Goal: Feedback & Contribution: Submit feedback/report problem

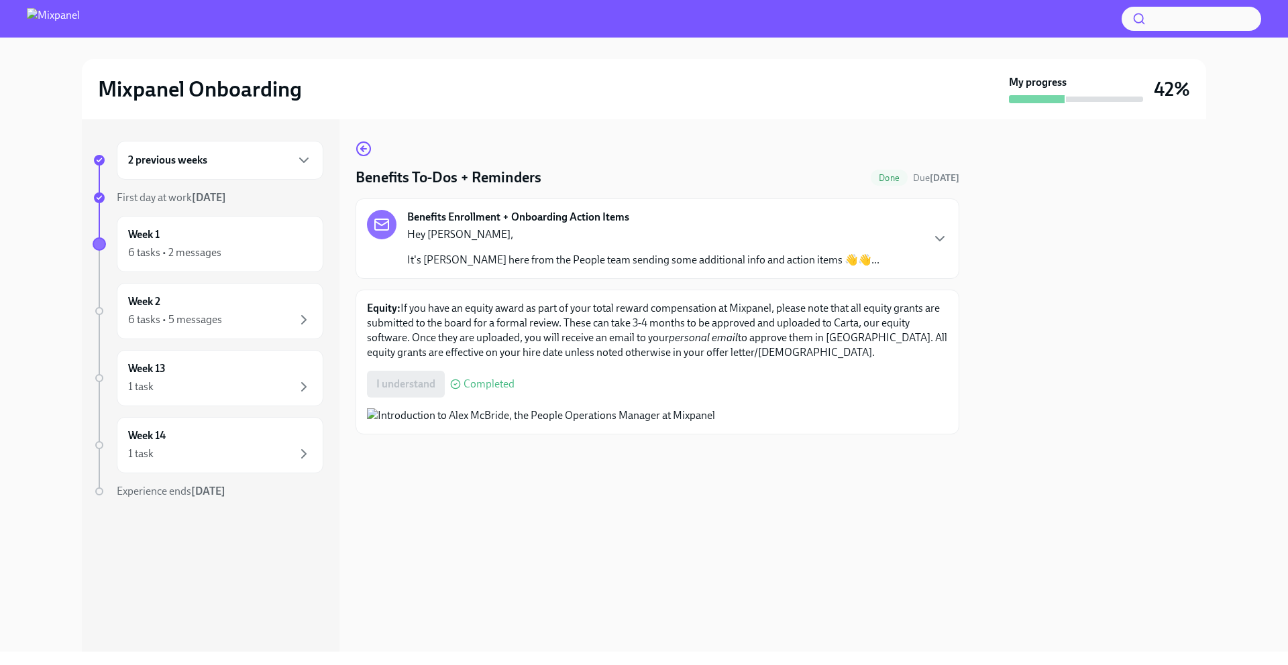
click at [264, 162] on div "2 previous weeks" at bounding box center [220, 160] width 184 height 16
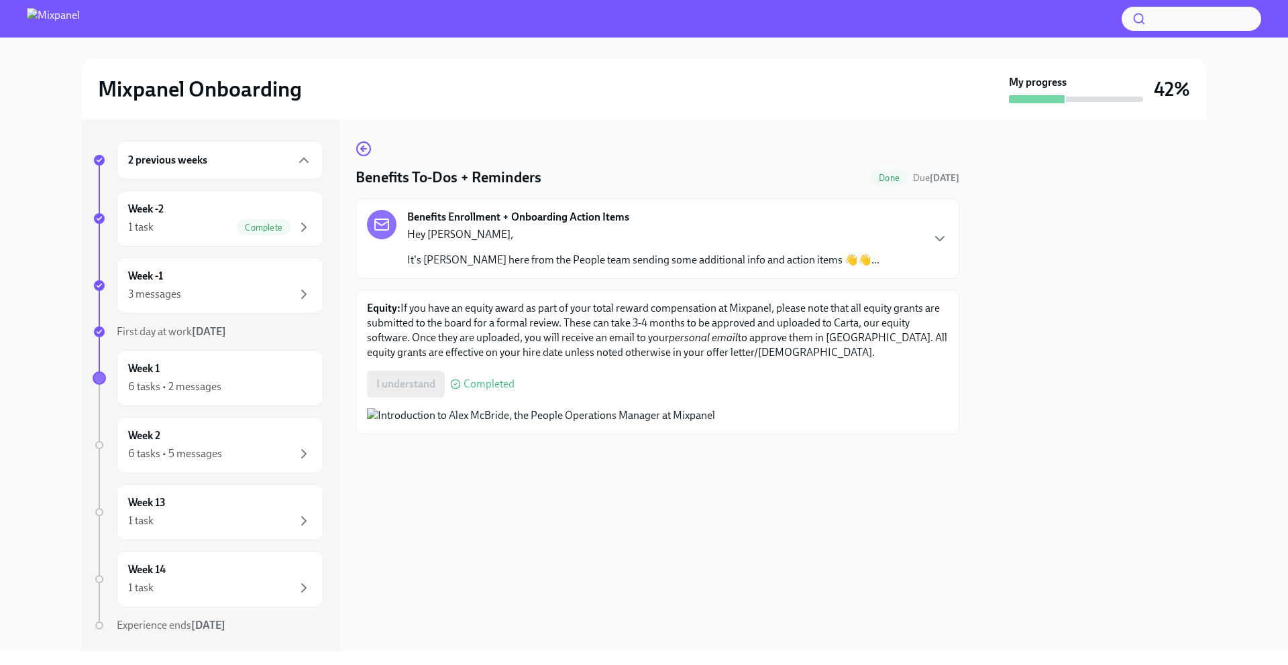
click at [545, 231] on p "Hey [PERSON_NAME]," at bounding box center [643, 234] width 472 height 15
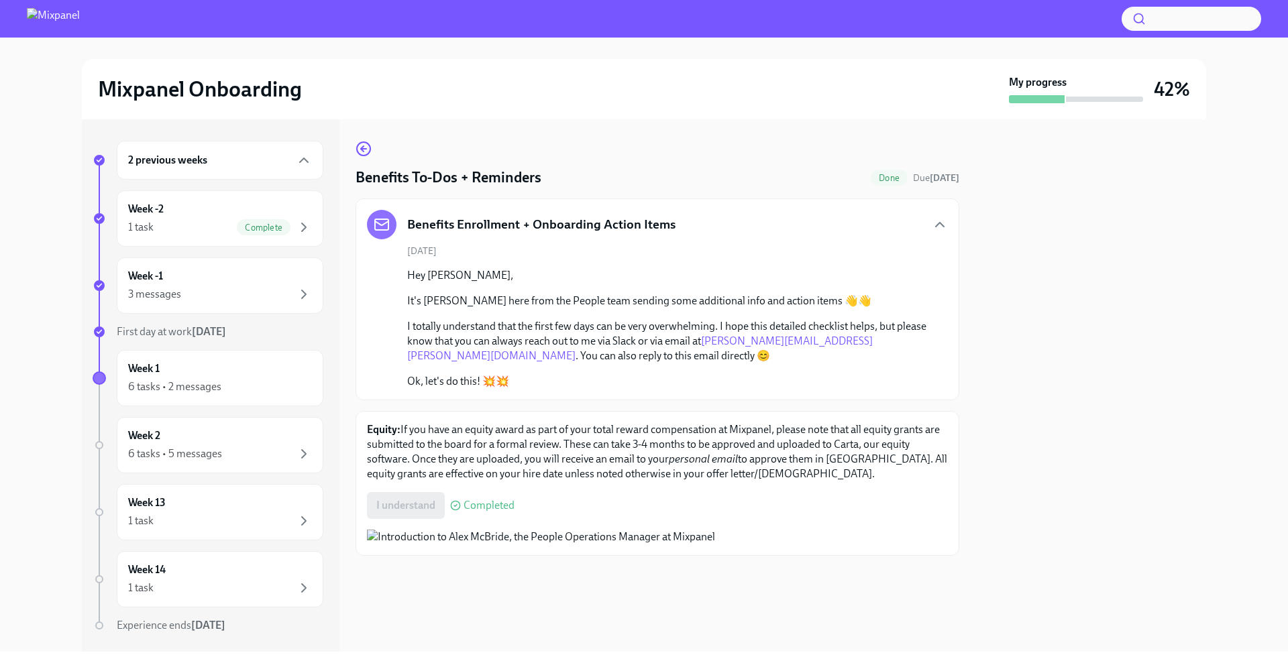
scroll to position [92, 0]
click at [225, 161] on div "2 previous weeks" at bounding box center [220, 160] width 184 height 16
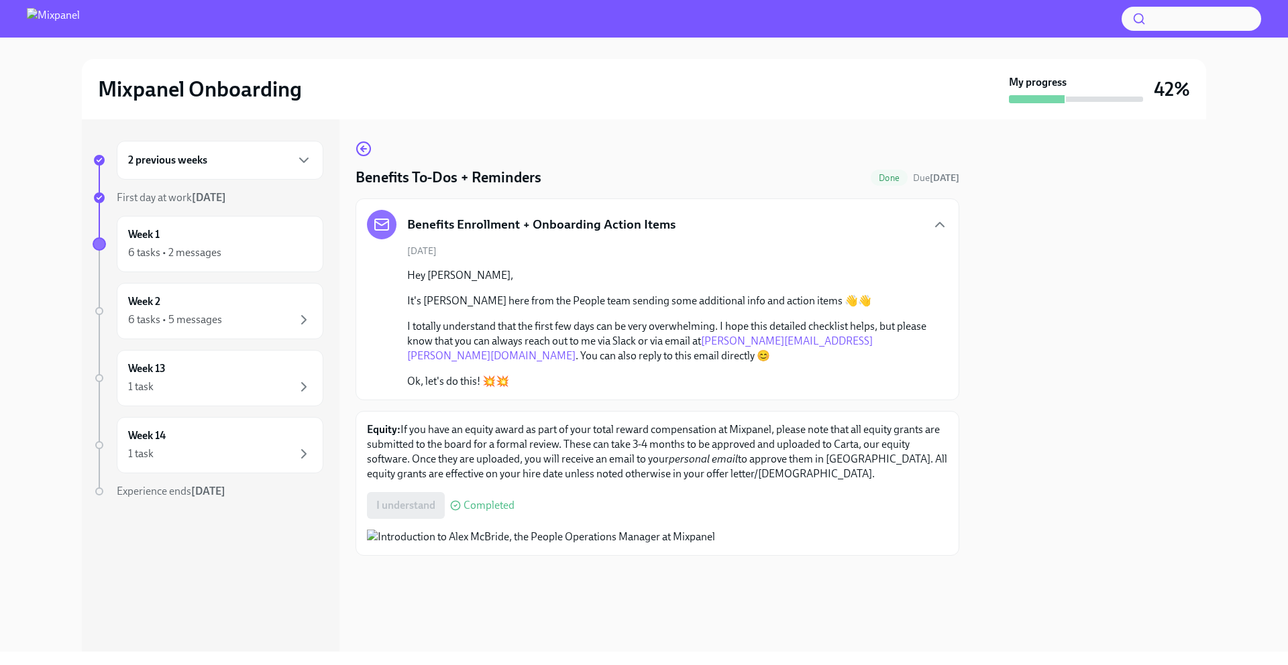
click at [225, 161] on div "2 previous weeks" at bounding box center [220, 160] width 184 height 16
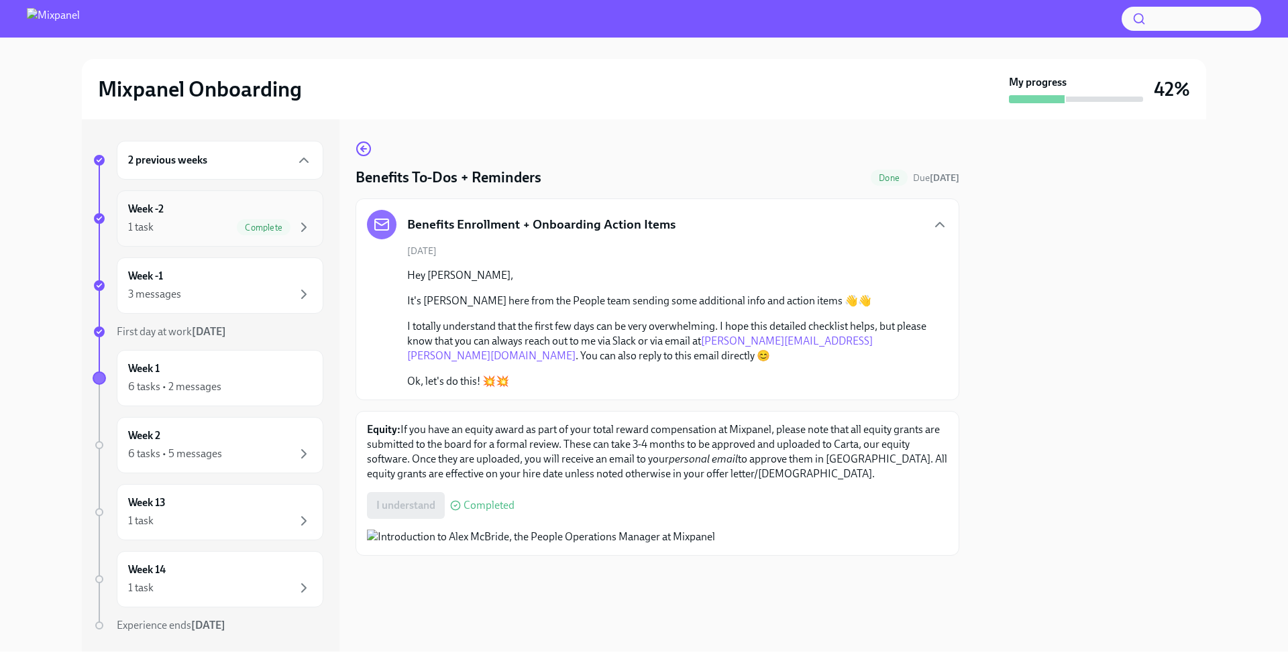
click at [206, 224] on div "1 task Complete" at bounding box center [220, 227] width 184 height 16
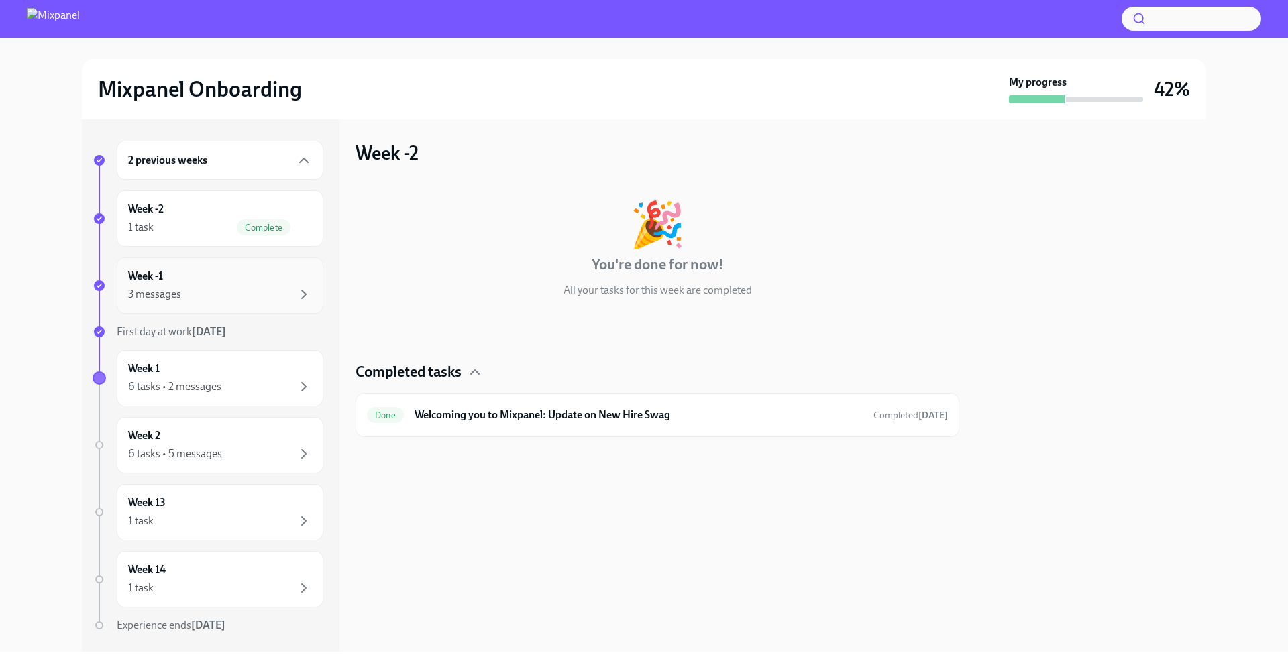
click at [223, 281] on div "Week -1 3 messages" at bounding box center [220, 286] width 184 height 34
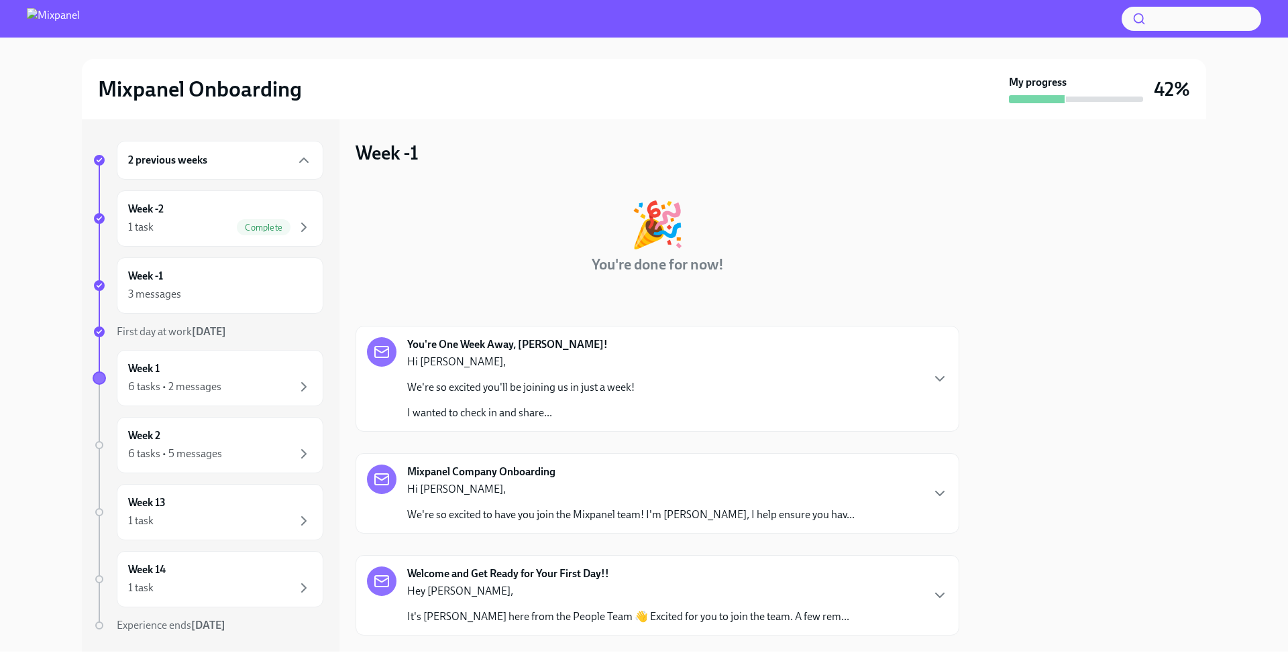
scroll to position [27, 0]
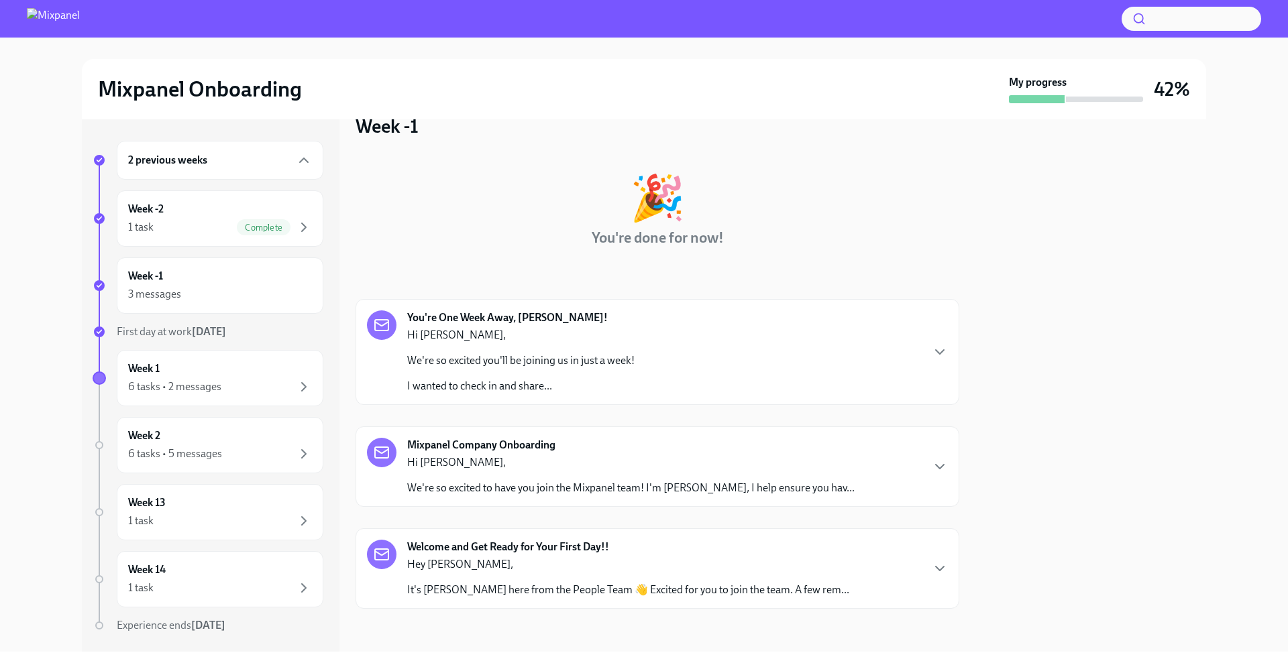
click at [910, 484] on div "Mixpanel Company Onboarding Hi [PERSON_NAME], We're so excited to have you join…" at bounding box center [657, 467] width 581 height 58
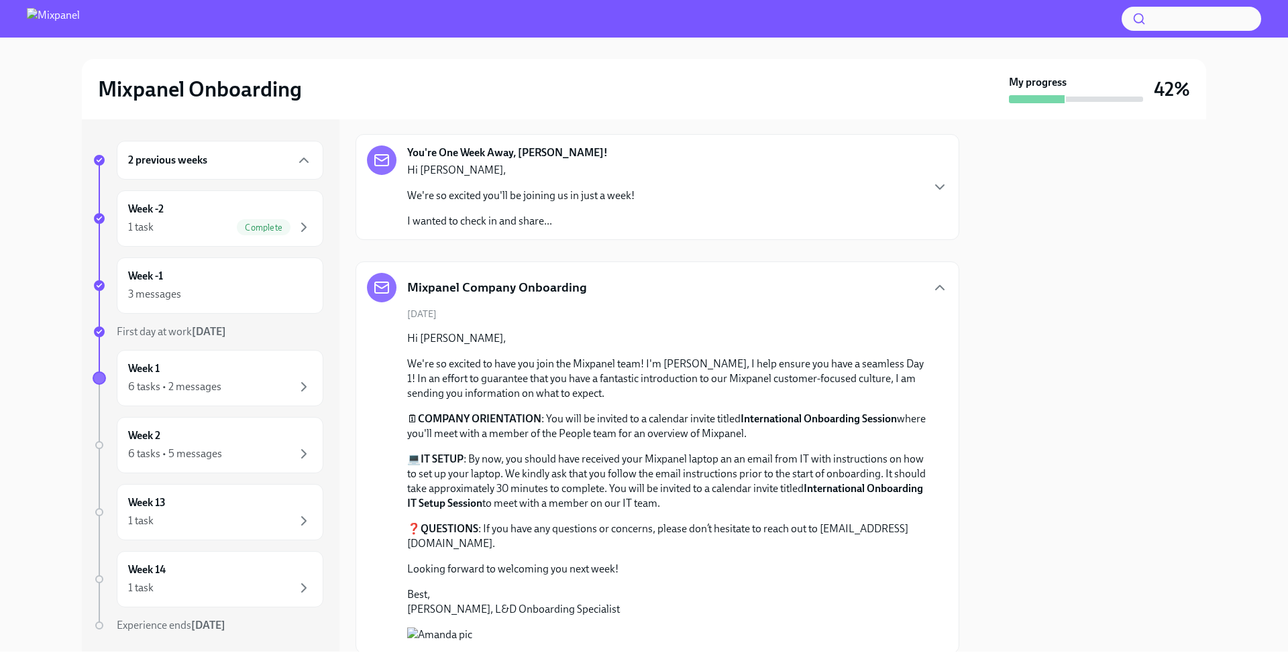
scroll to position [197, 0]
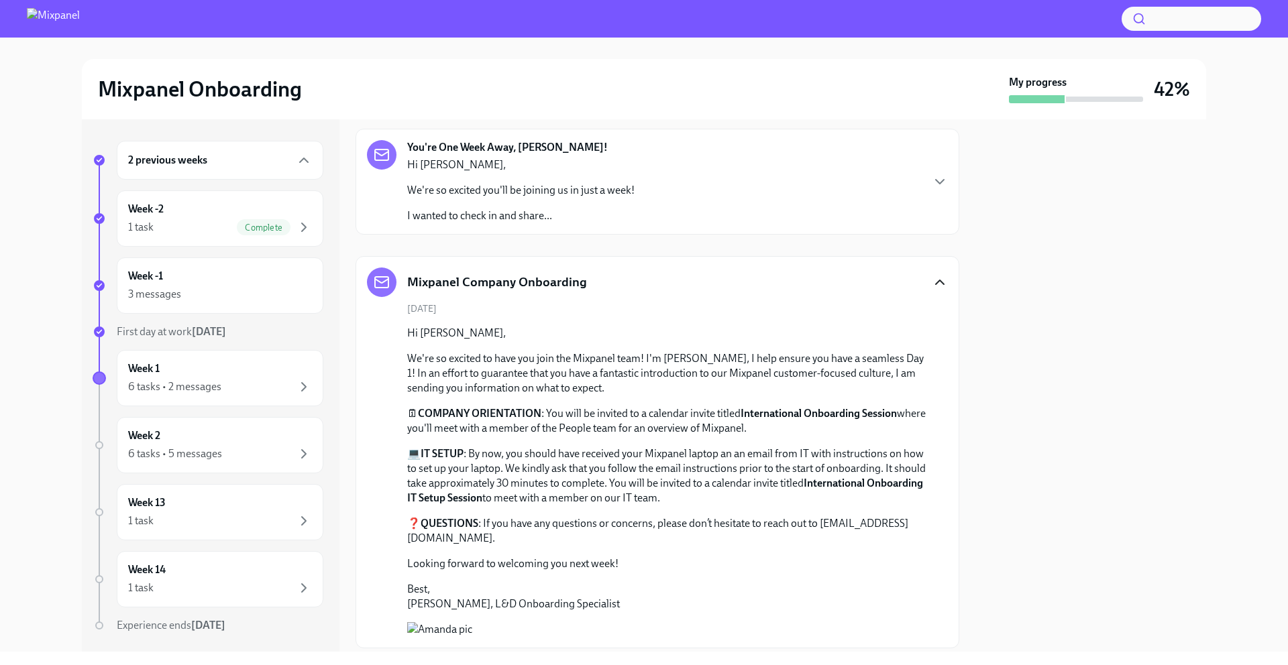
click at [940, 278] on icon "button" at bounding box center [940, 282] width 16 height 16
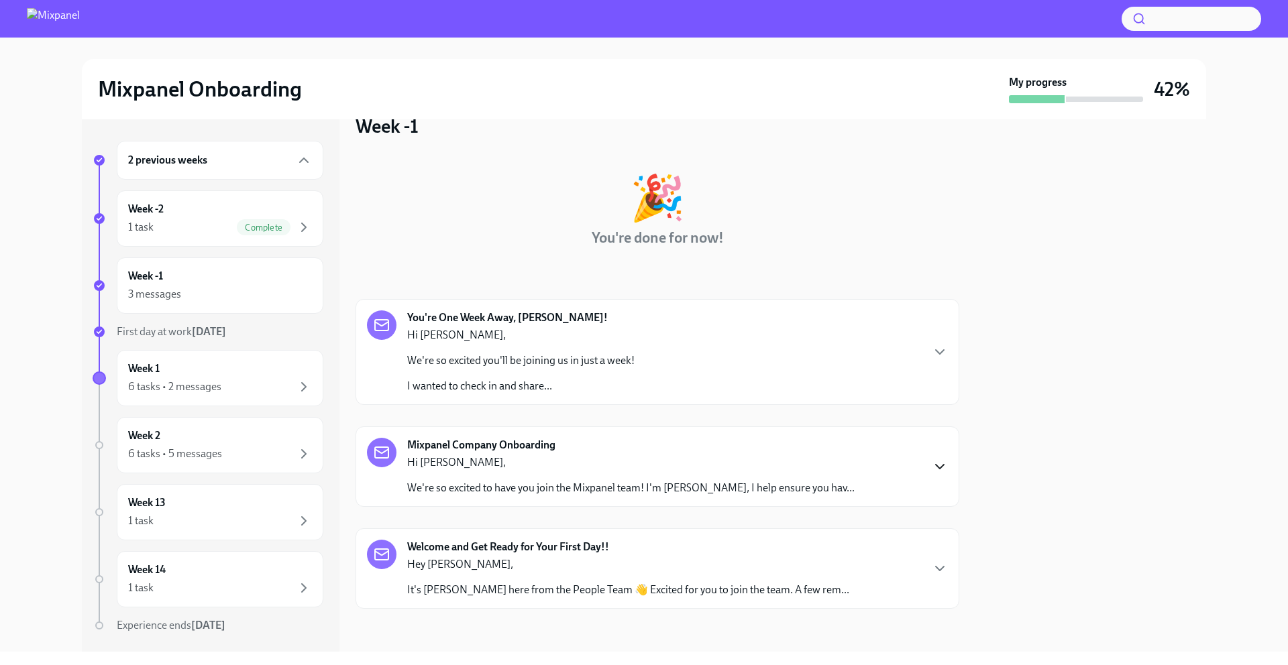
scroll to position [27, 0]
click at [939, 572] on icon "button" at bounding box center [940, 569] width 16 height 16
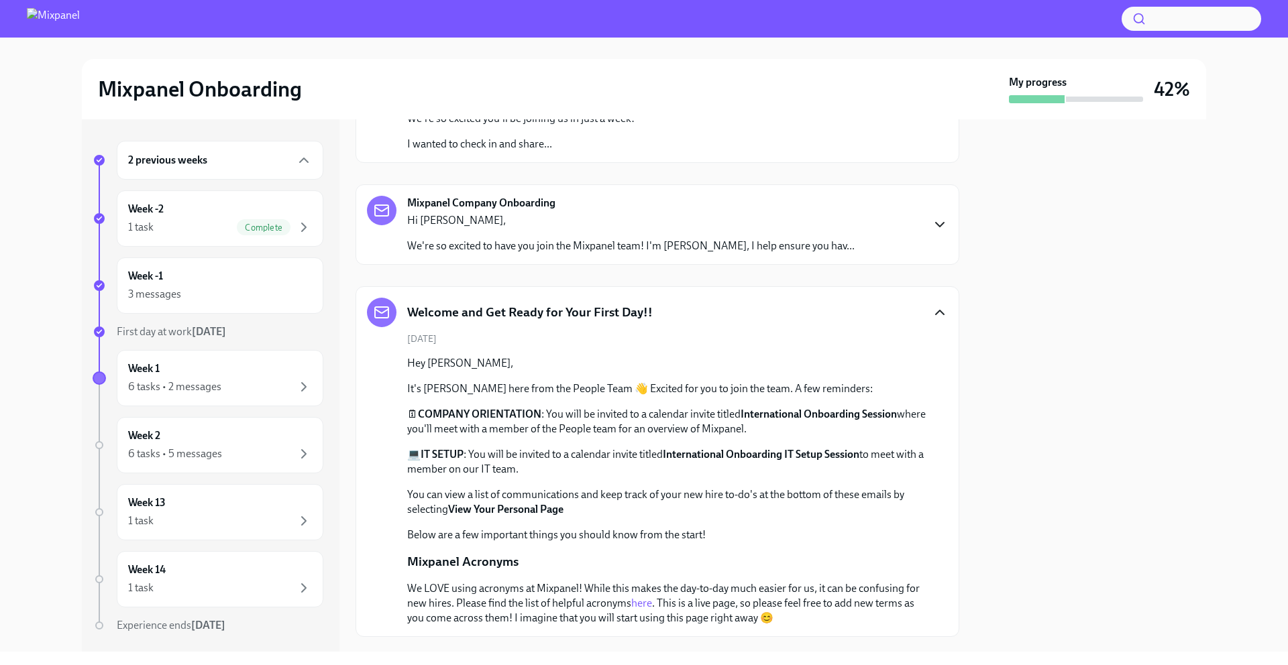
scroll to position [297, 0]
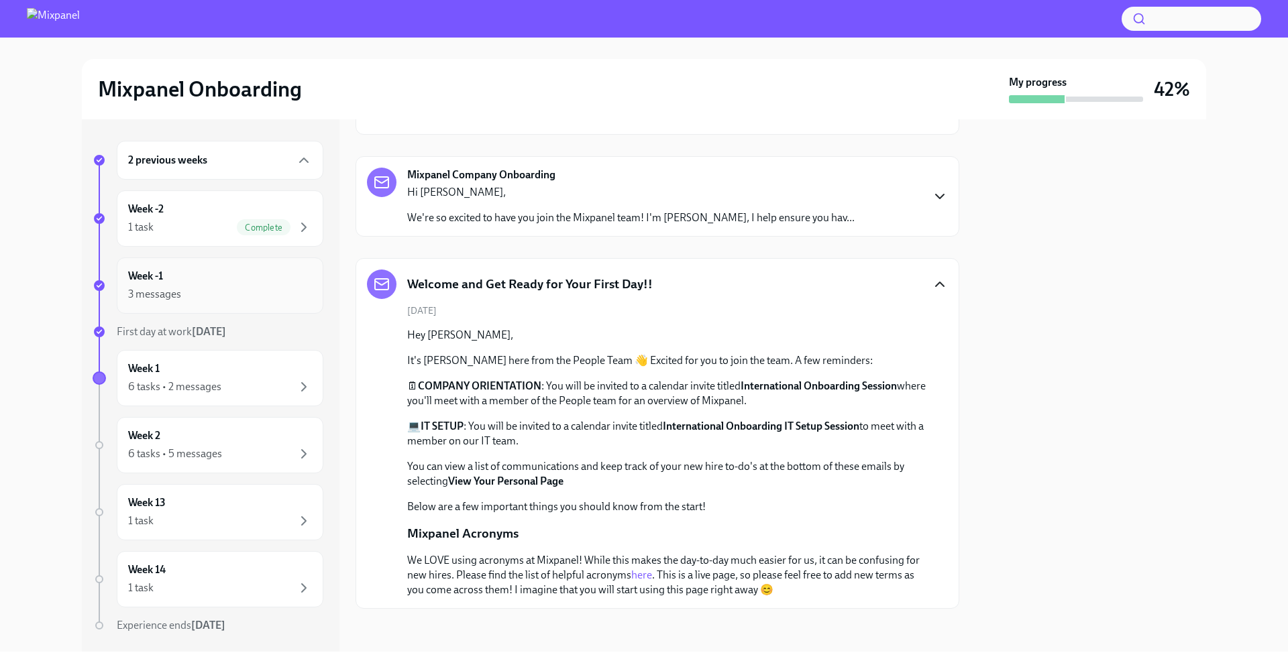
click at [235, 302] on div "3 messages" at bounding box center [220, 294] width 184 height 16
click at [583, 284] on h5 "Welcome and Get Ready for Your First Day!!" at bounding box center [530, 284] width 246 height 17
click at [941, 287] on icon "button" at bounding box center [940, 284] width 16 height 16
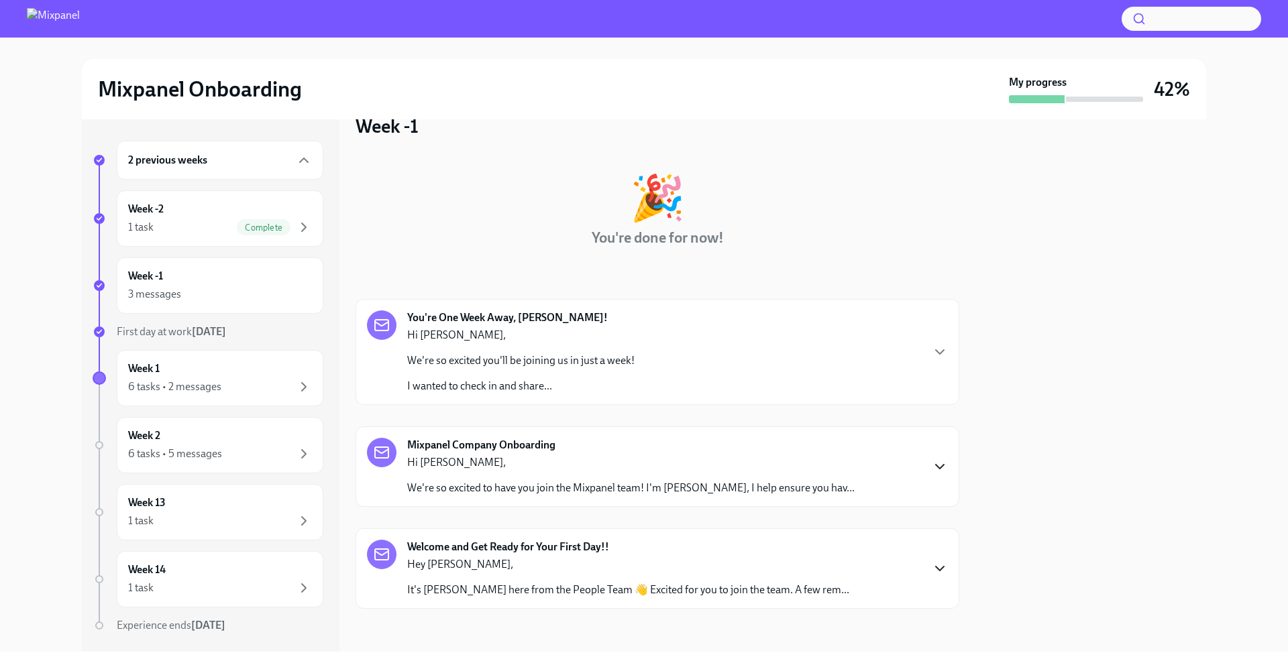
scroll to position [27, 0]
click at [255, 286] on div "3 messages" at bounding box center [220, 294] width 184 height 16
click at [221, 161] on div "2 previous weeks" at bounding box center [220, 160] width 184 height 16
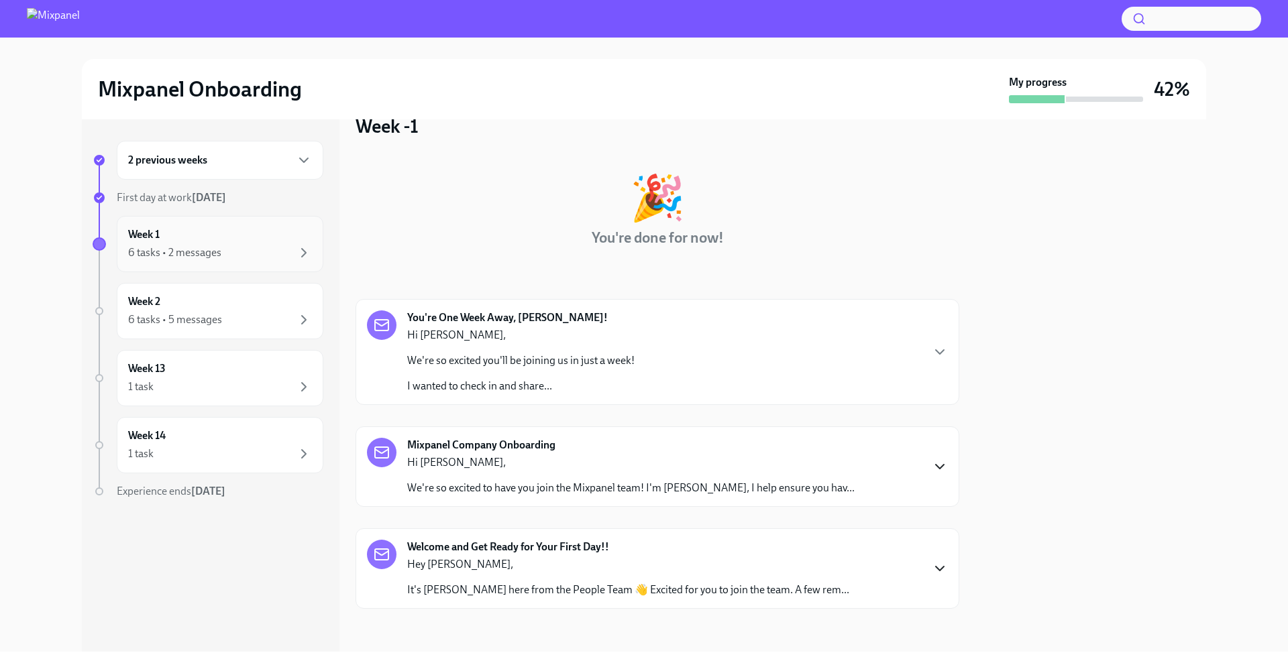
click at [221, 266] on div "Week 1 6 tasks • 2 messages" at bounding box center [220, 244] width 207 height 56
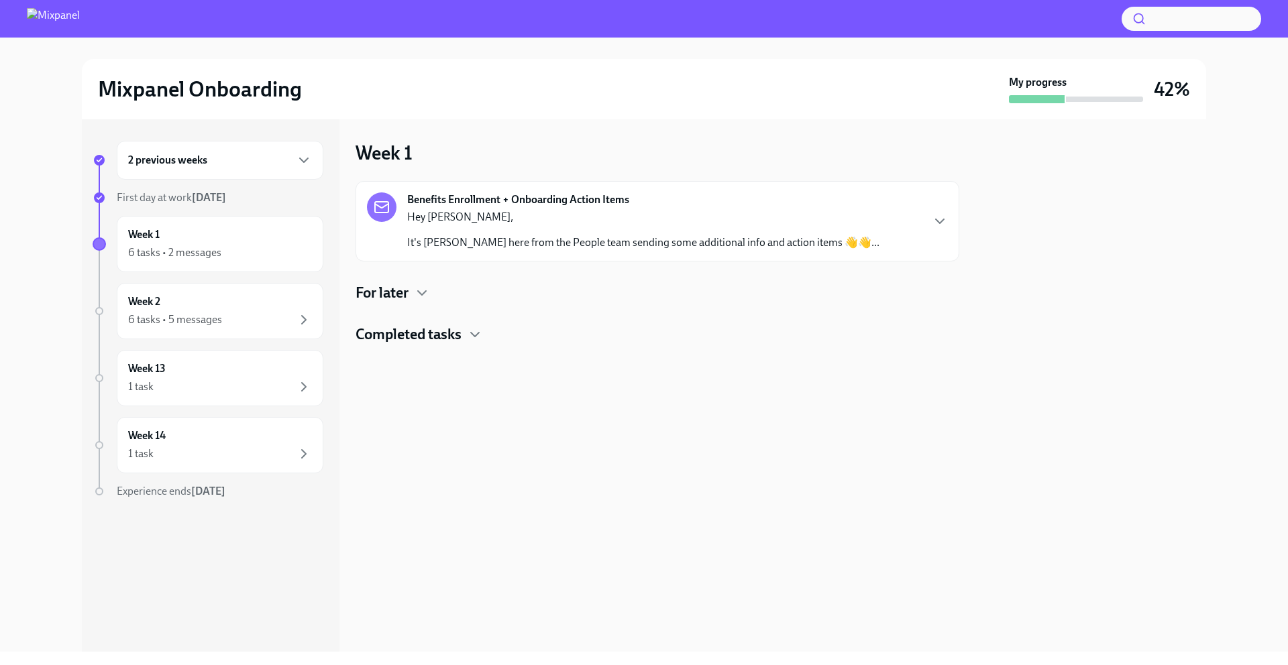
click at [616, 211] on p "Hey [PERSON_NAME]," at bounding box center [643, 217] width 472 height 15
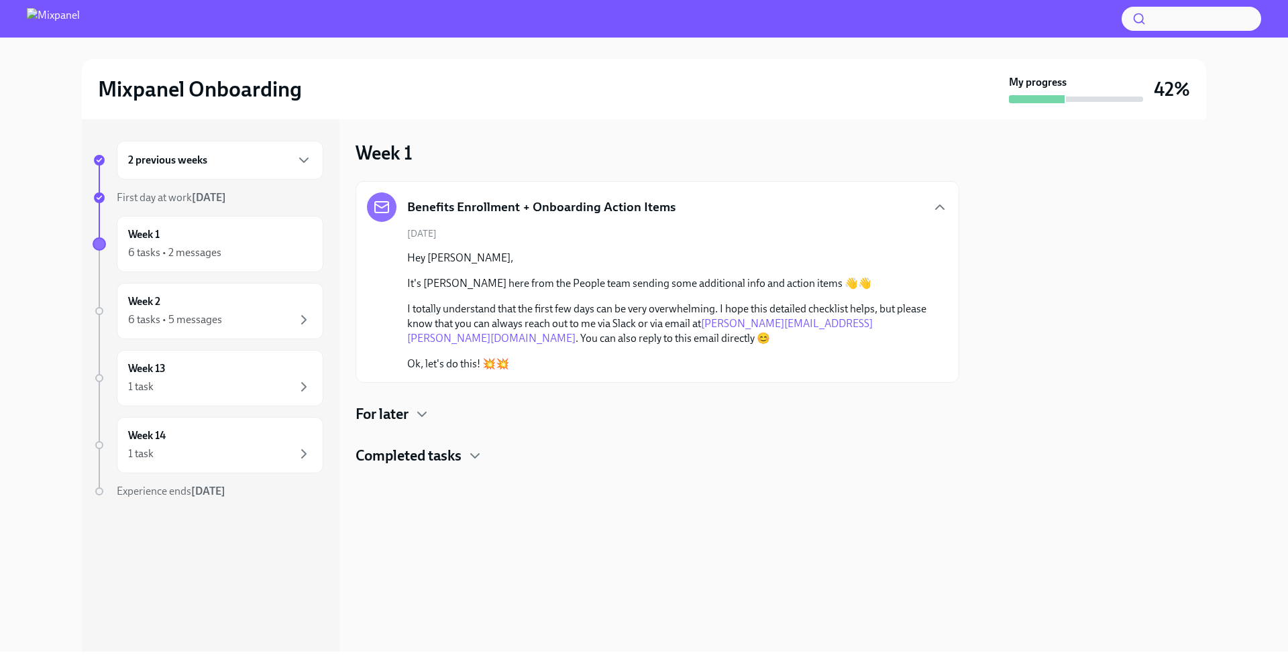
click at [392, 416] on h4 "For later" at bounding box center [382, 415] width 53 height 20
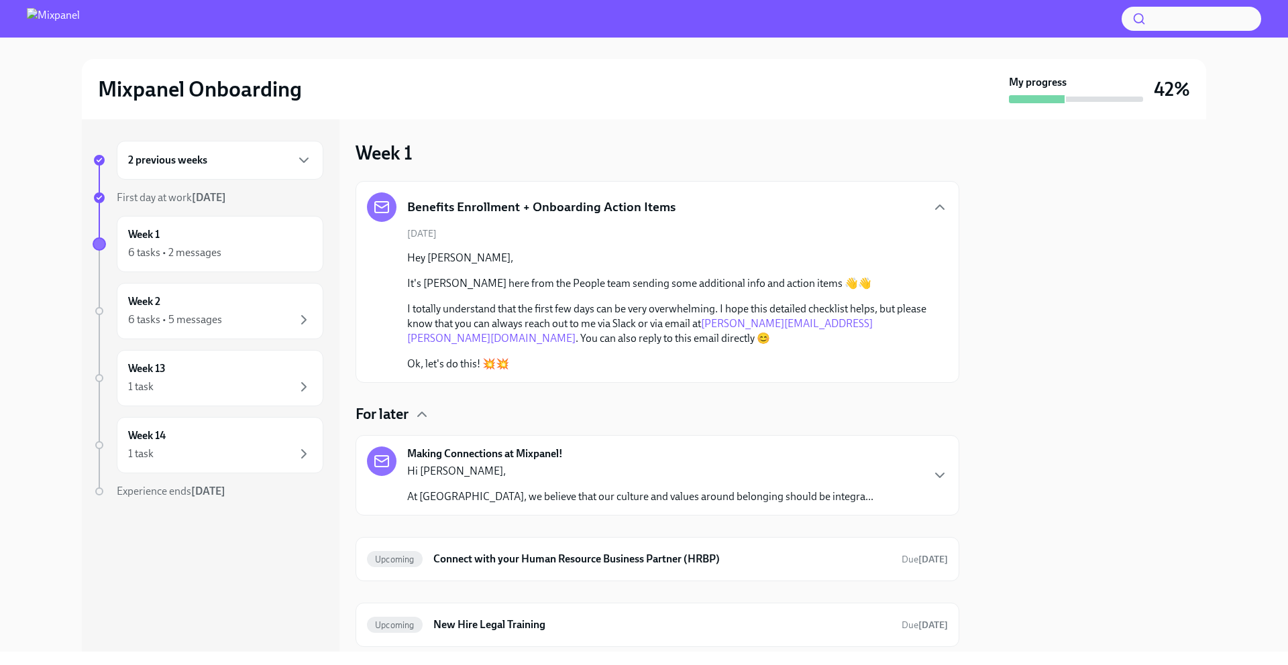
scroll to position [80, 0]
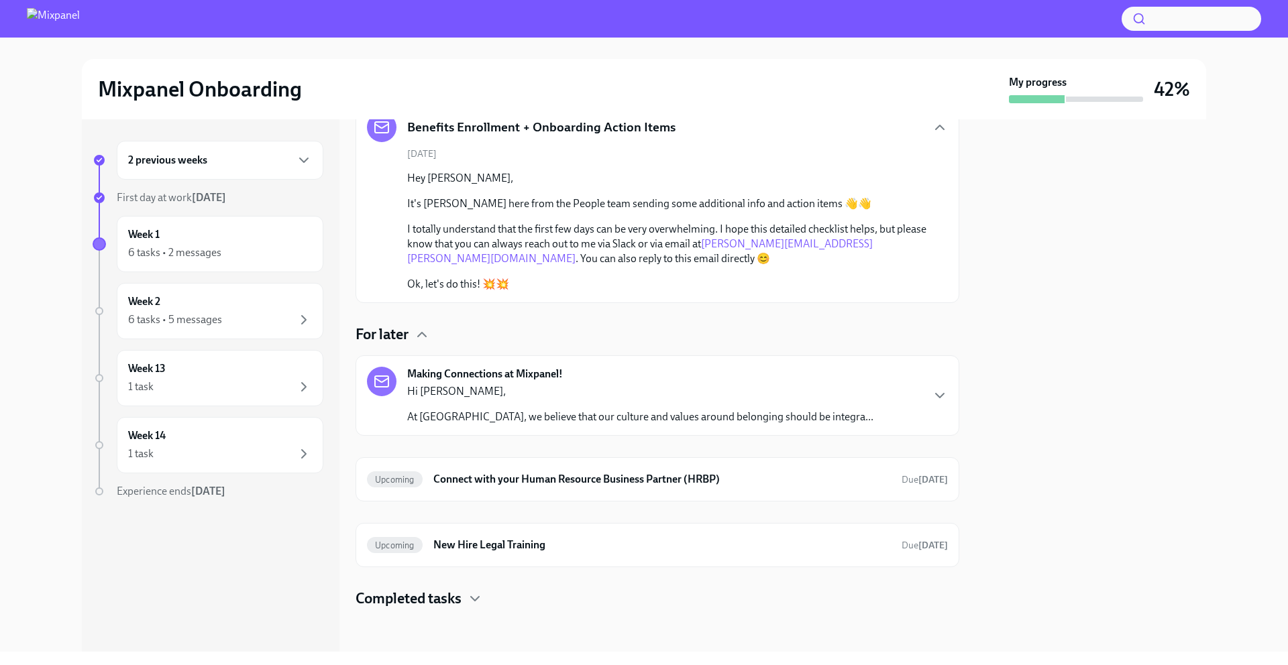
click at [612, 402] on div "Hi [PERSON_NAME], At Mixpanel, we believe that our culture and values around be…" at bounding box center [640, 404] width 466 height 40
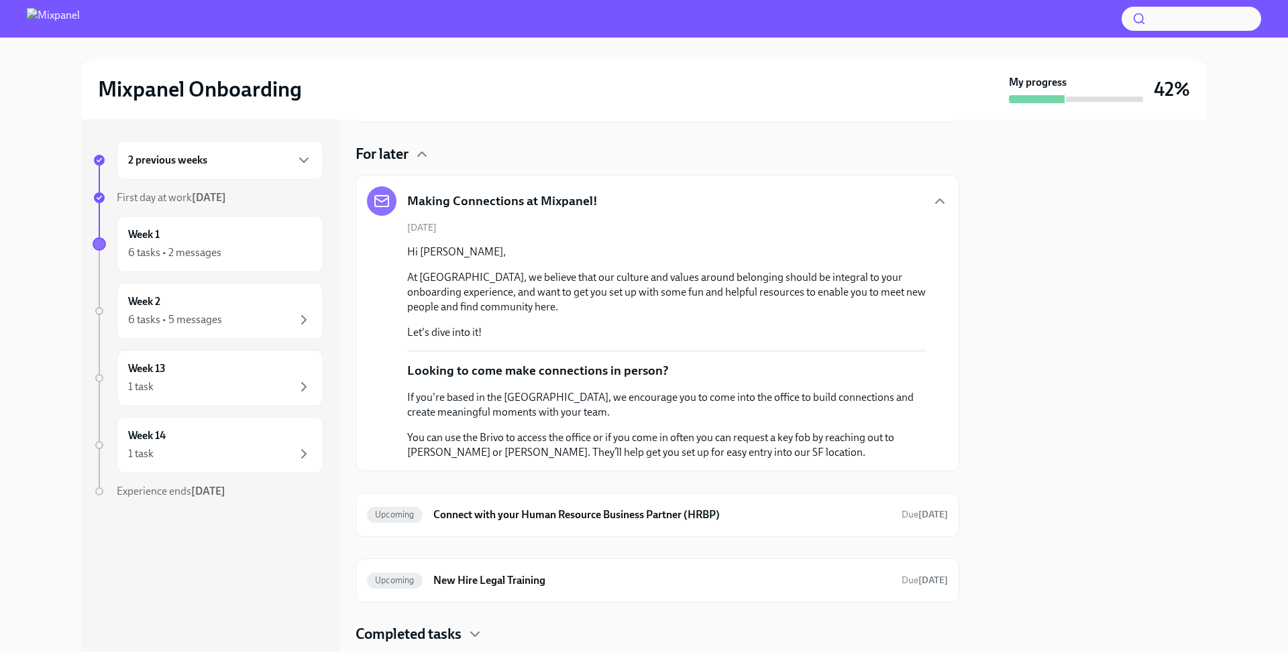
scroll to position [262, 0]
click at [637, 515] on h6 "Connect with your Human Resource Business Partner (HRBP)" at bounding box center [662, 513] width 458 height 15
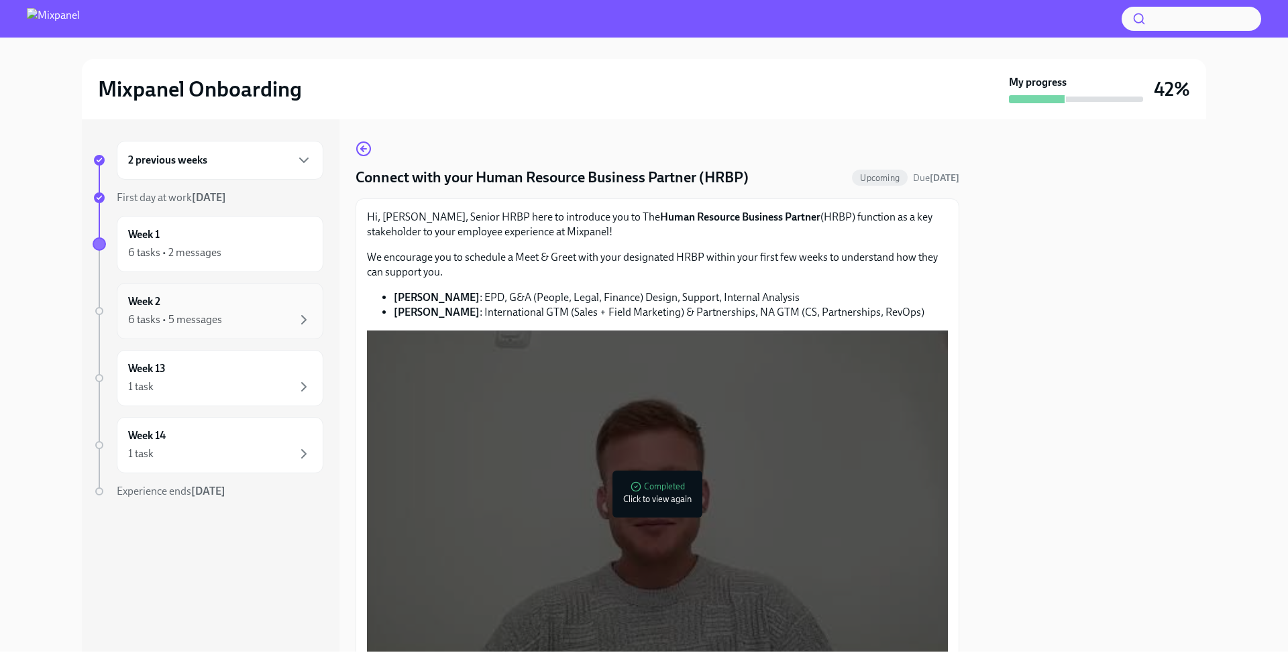
click at [278, 315] on div "6 tasks • 5 messages" at bounding box center [220, 320] width 184 height 16
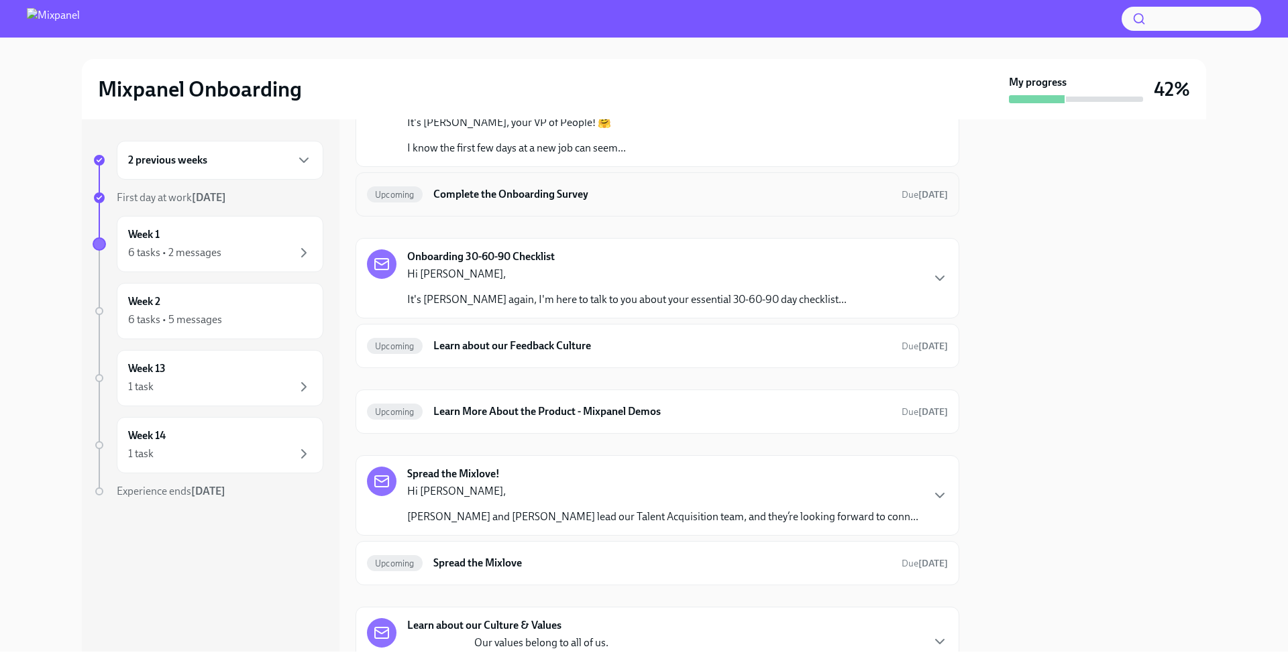
scroll to position [252, 0]
click at [527, 350] on h6 "Learn about our Feedback Culture" at bounding box center [662, 345] width 458 height 15
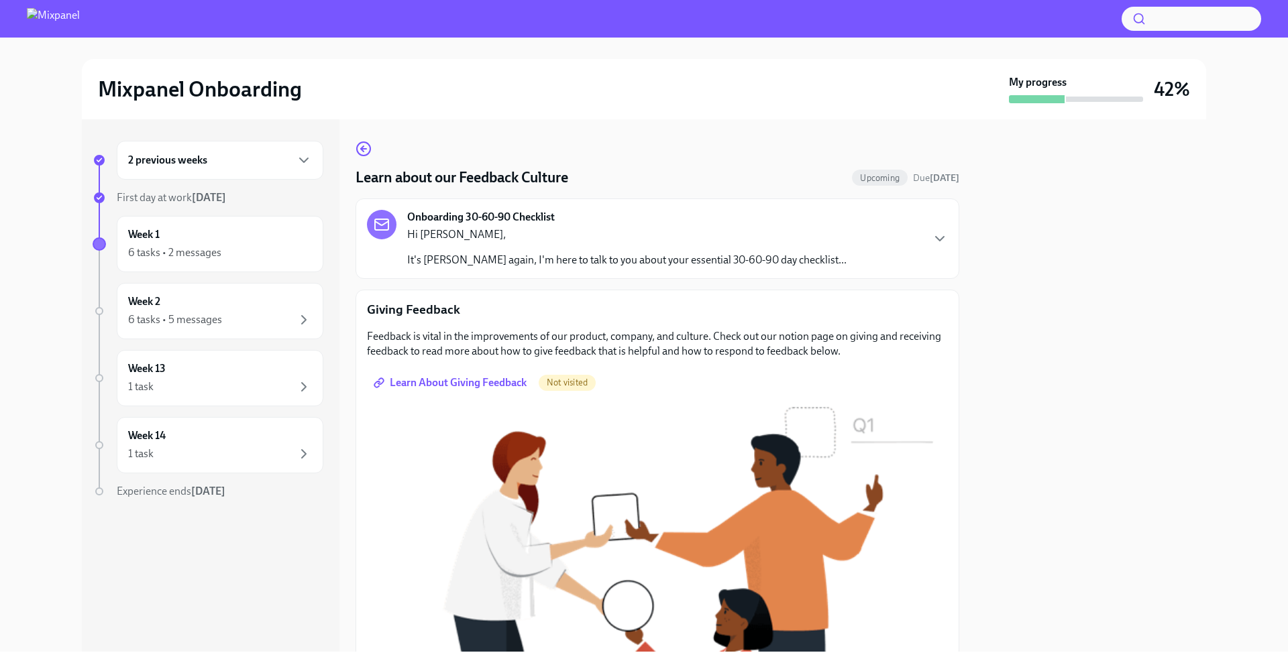
click at [431, 383] on span "Learn About Giving Feedback" at bounding box center [451, 382] width 150 height 13
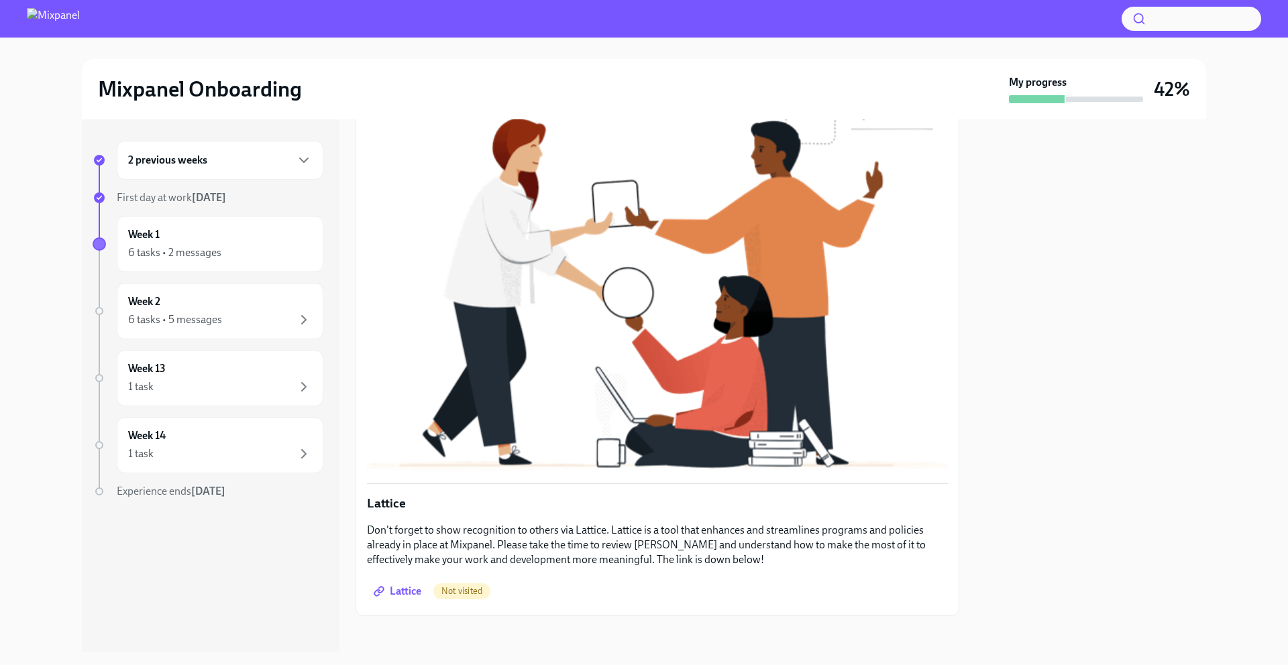
scroll to position [321, 0]
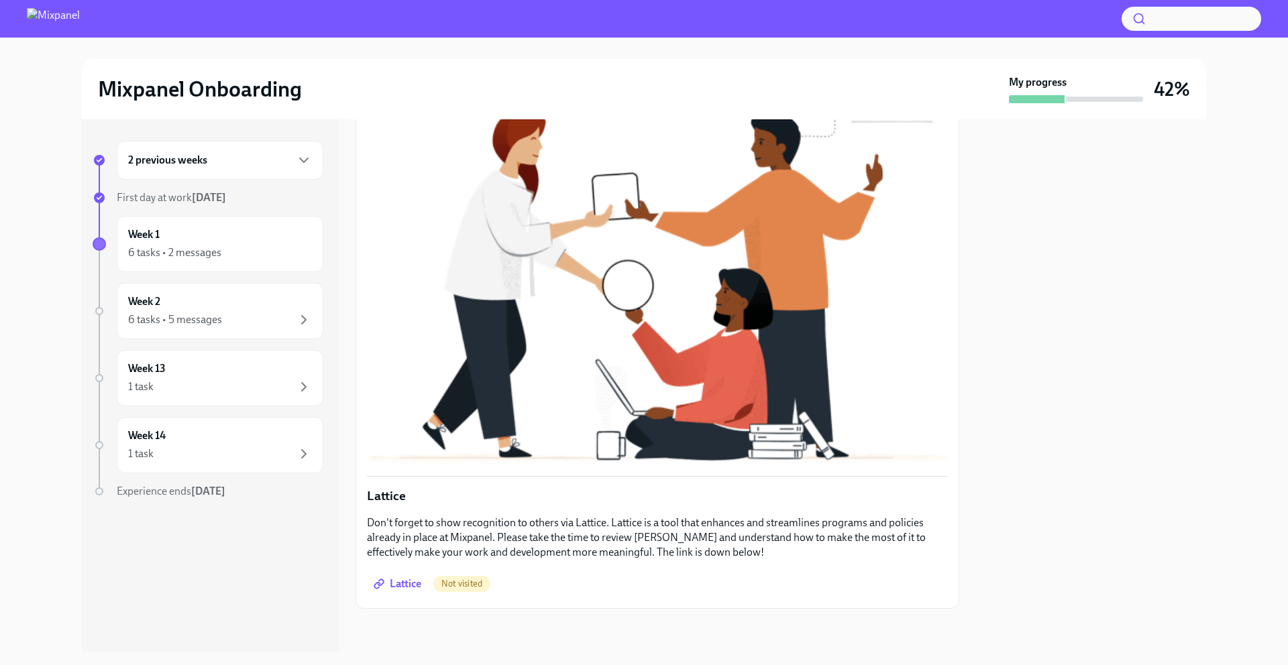
click at [403, 586] on span "Lattice" at bounding box center [398, 584] width 45 height 13
click at [197, 309] on div "Week 2 6 tasks • 5 messages" at bounding box center [220, 311] width 184 height 34
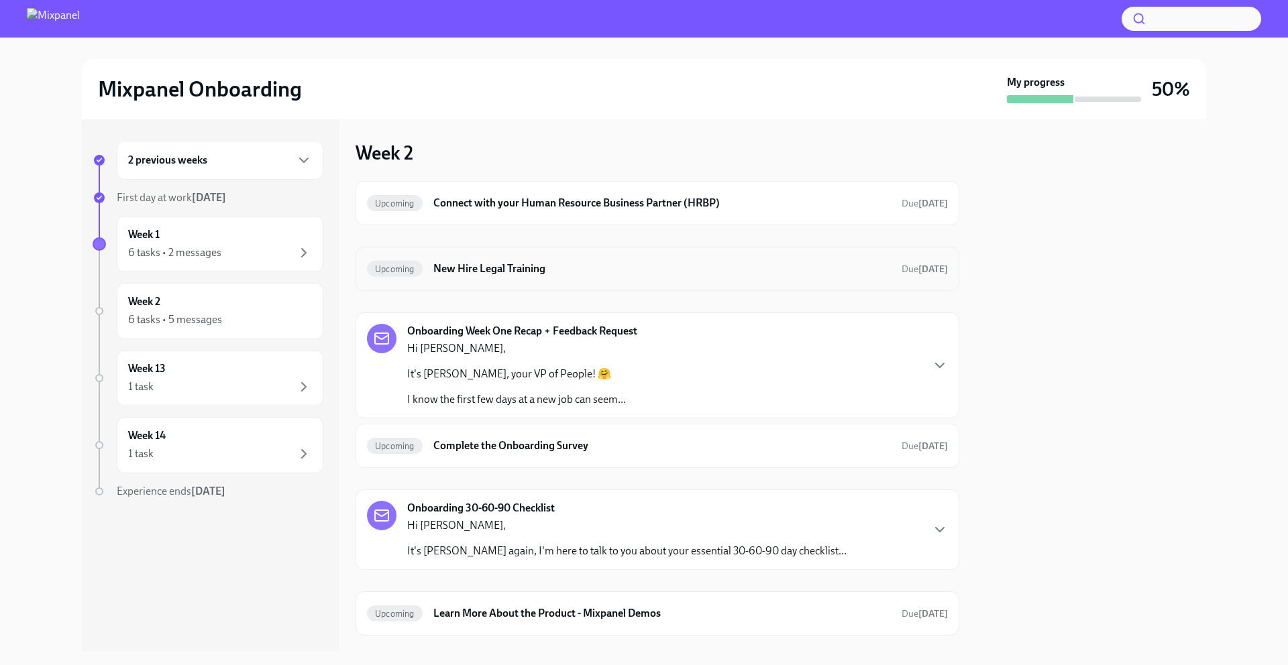
click at [468, 276] on h6 "New Hire Legal Training" at bounding box center [662, 269] width 458 height 15
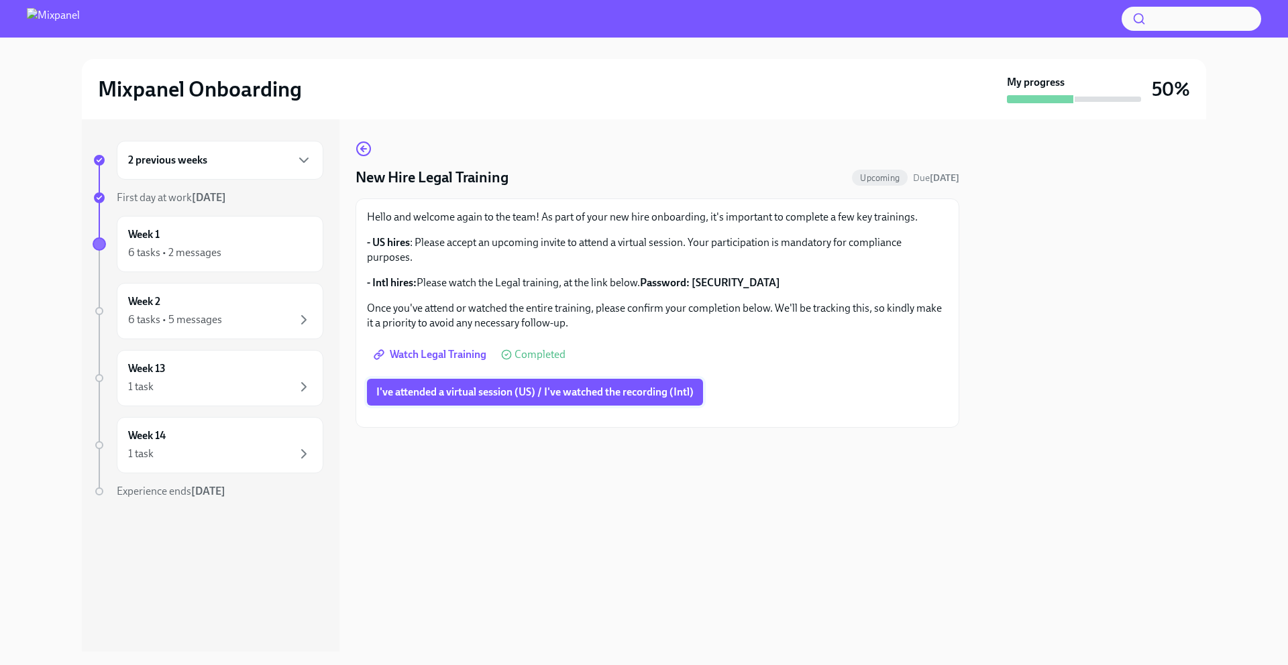
click at [487, 390] on span "I've attended a virtual session (US) / I've watched the recording (Intl)" at bounding box center [534, 392] width 317 height 13
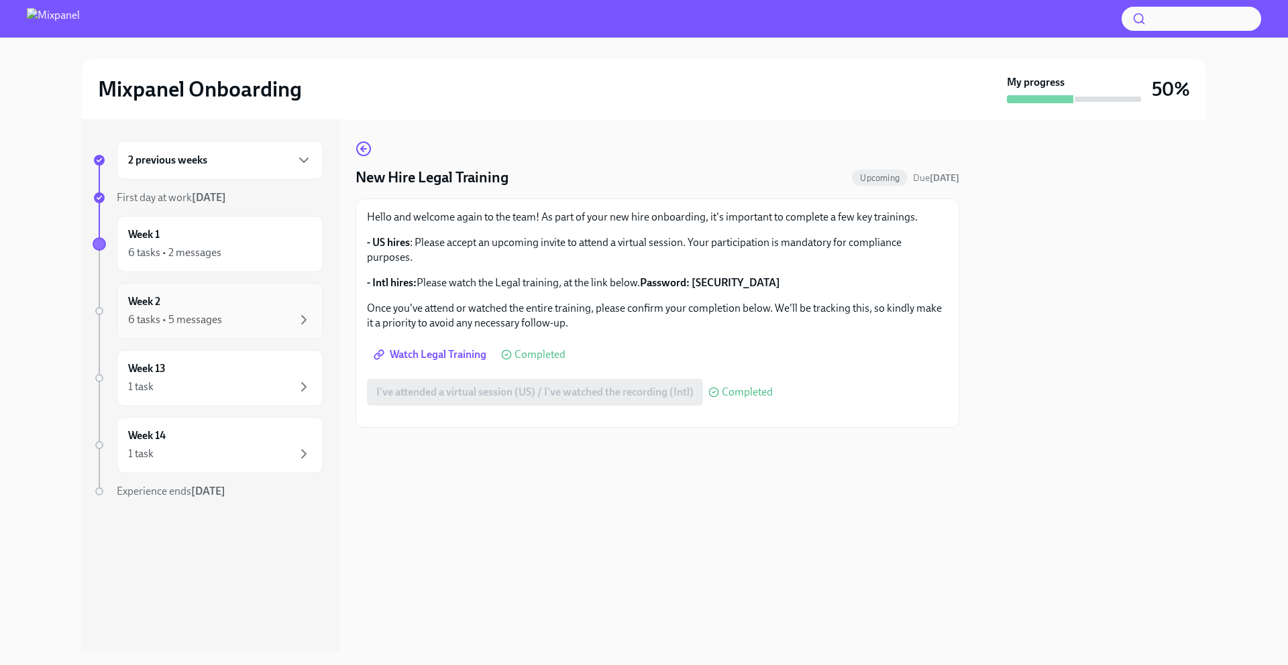
click at [215, 327] on div "6 tasks • 5 messages" at bounding box center [220, 320] width 184 height 16
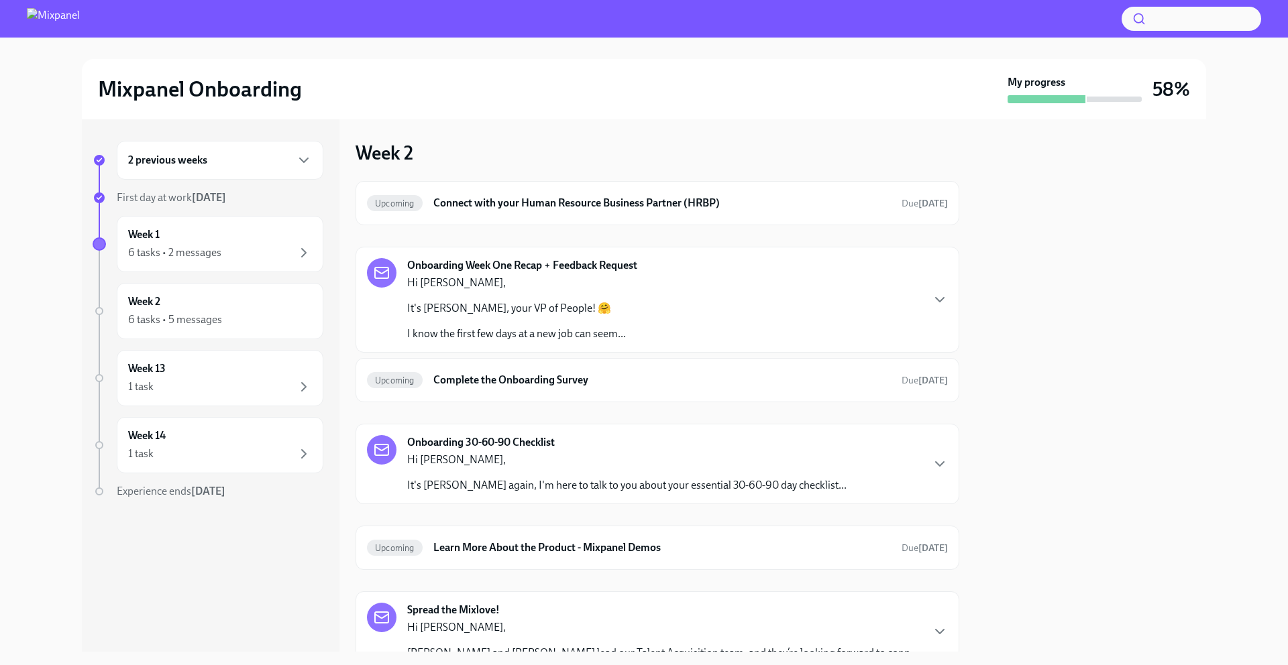
click at [704, 297] on div "Onboarding Week One Recap + Feedback Request Hi [PERSON_NAME], It's [PERSON_NAM…" at bounding box center [657, 299] width 581 height 83
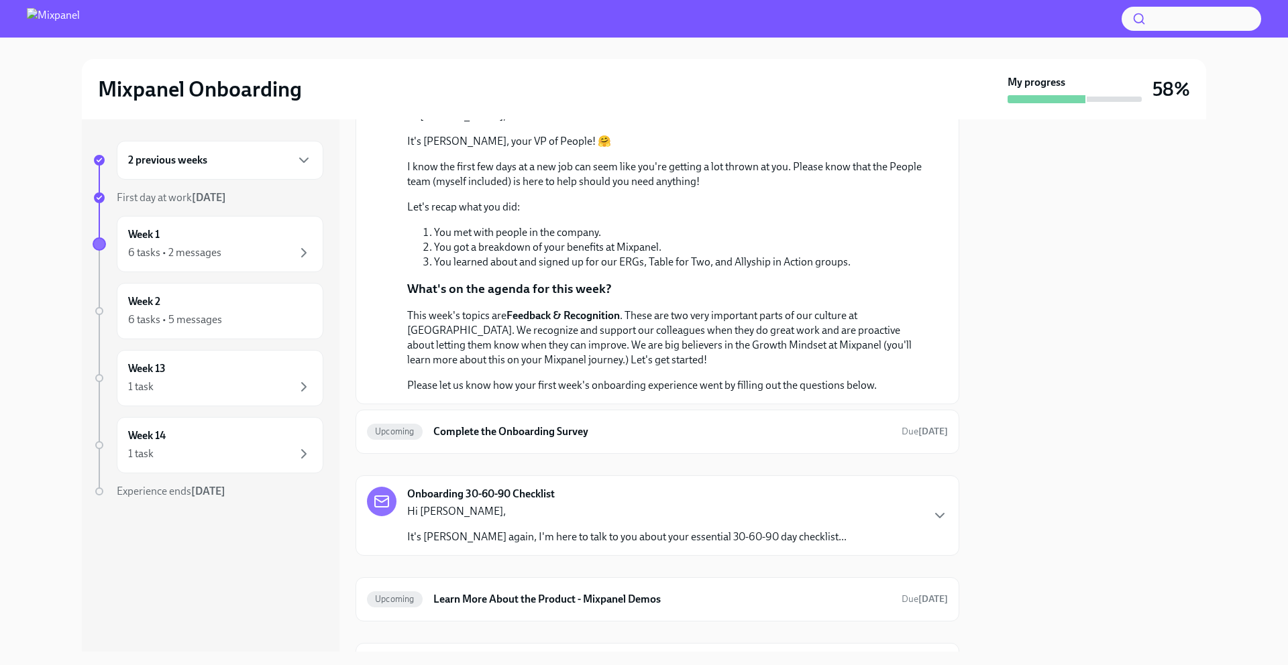
scroll to position [211, 0]
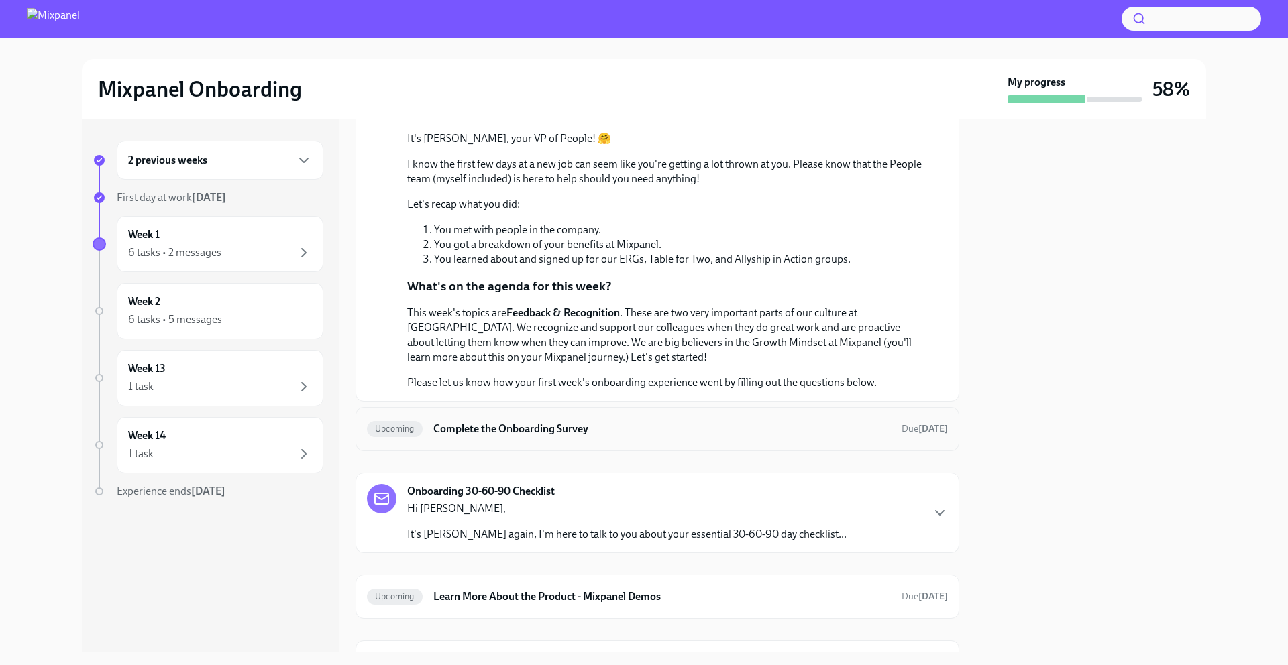
click at [506, 436] on div "Upcoming Complete the Onboarding Survey Due [DATE]" at bounding box center [657, 429] width 581 height 21
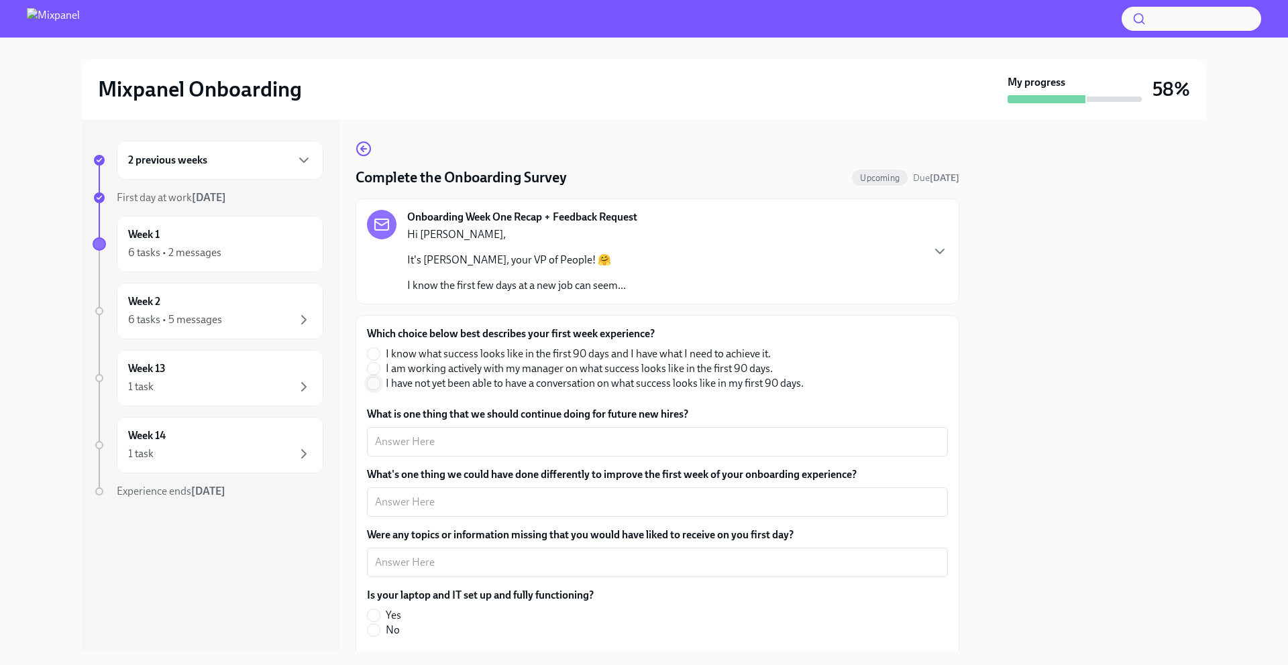
click at [377, 387] on input "I have not yet been able to have a conversation on what success looks like in m…" at bounding box center [374, 384] width 12 height 12
radio input "true"
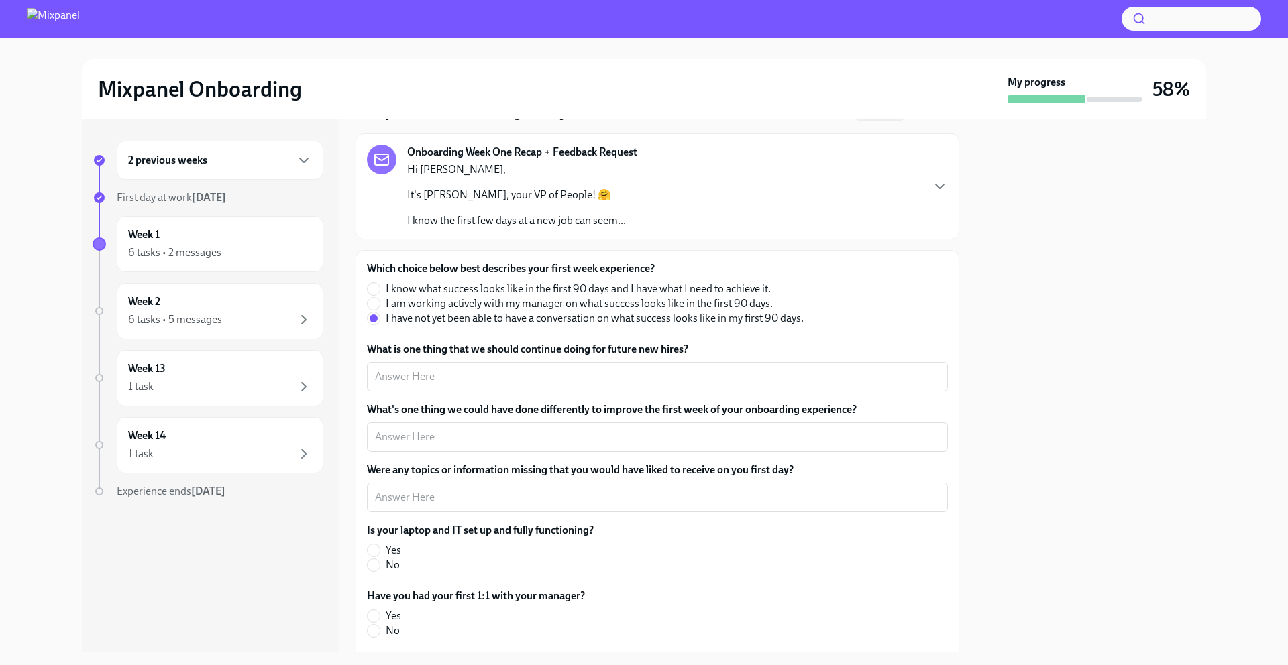
scroll to position [66, 0]
click at [603, 375] on textarea "What is one thing that we should continue doing for future new hires?" at bounding box center [657, 376] width 565 height 16
type textarea "b"
type textarea "T"
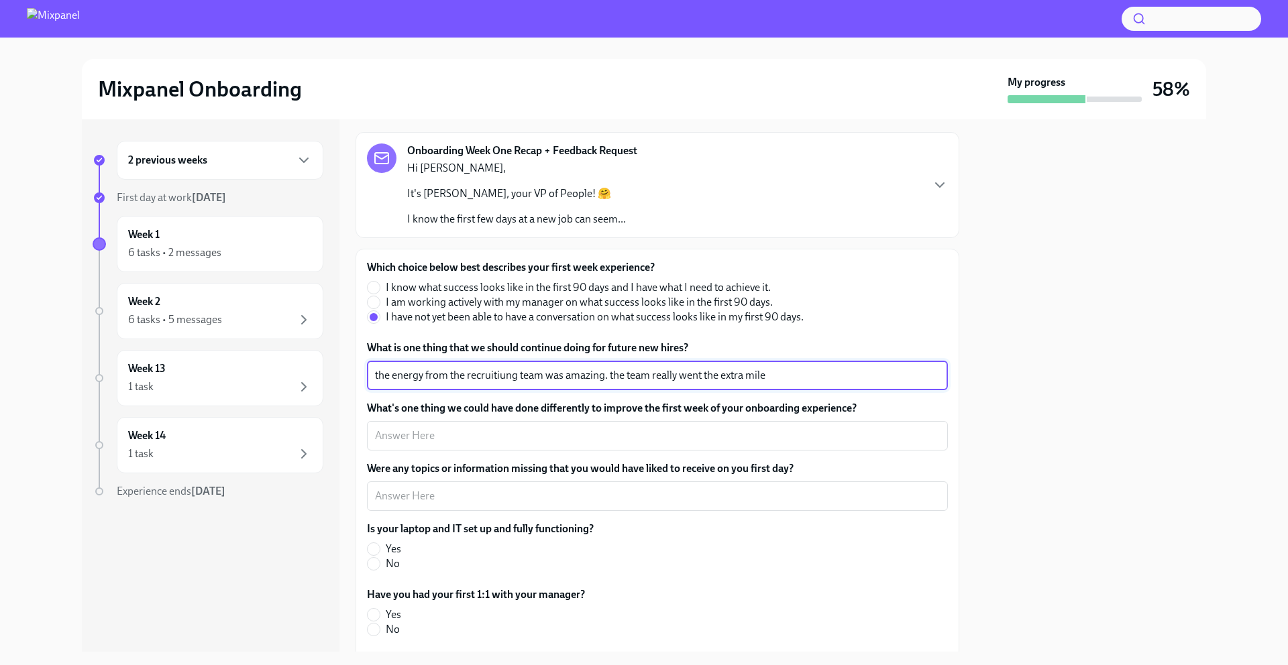
click at [488, 377] on textarea "the energy from the recruitiung team was amazing. the team really went the extr…" at bounding box center [657, 376] width 565 height 16
click at [488, 378] on textarea "the energy from the recruitiung team was amazing. the team really went the extr…" at bounding box center [657, 376] width 565 height 16
click at [505, 375] on textarea "the energy from the recruitiung team was amazing. the team really went the extr…" at bounding box center [657, 376] width 565 height 16
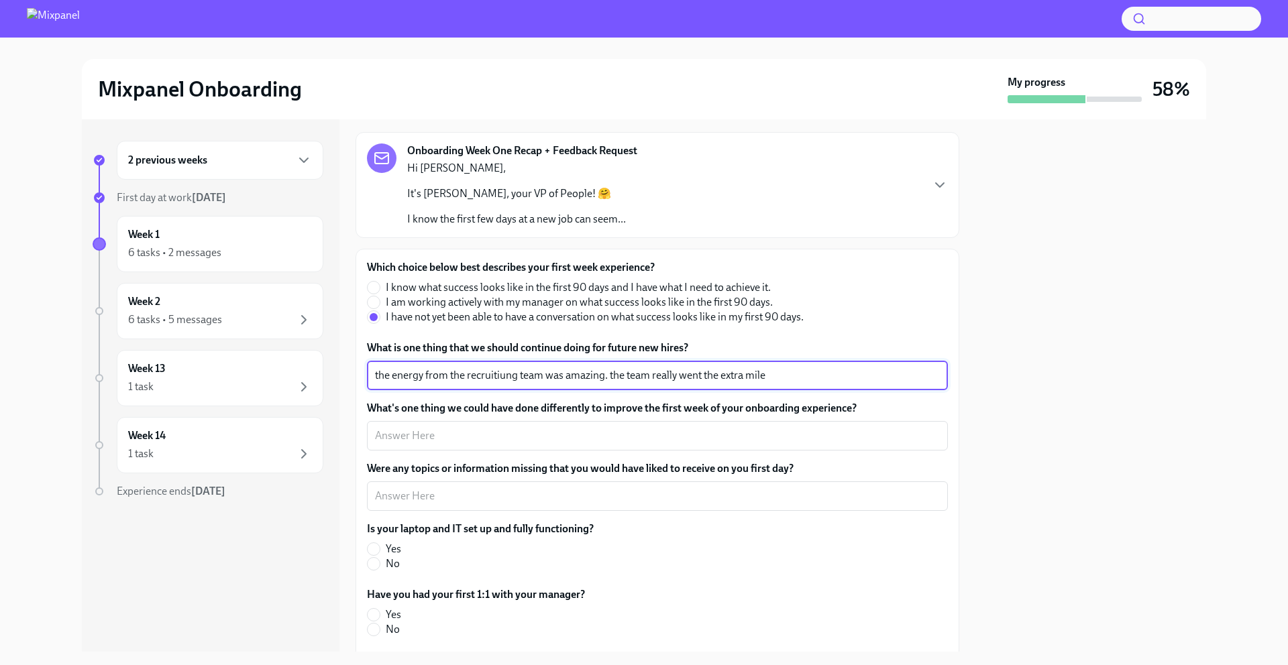
click at [505, 374] on textarea "the energy from the recruitiung team was amazing. the team really went the extr…" at bounding box center [657, 376] width 565 height 16
type textarea "the energy from the recruitiung team was amazing. the team really went the extr…"
click at [494, 373] on textarea "the energy from the recruitiung team was amazing. the team really went the extr…" at bounding box center [657, 376] width 565 height 16
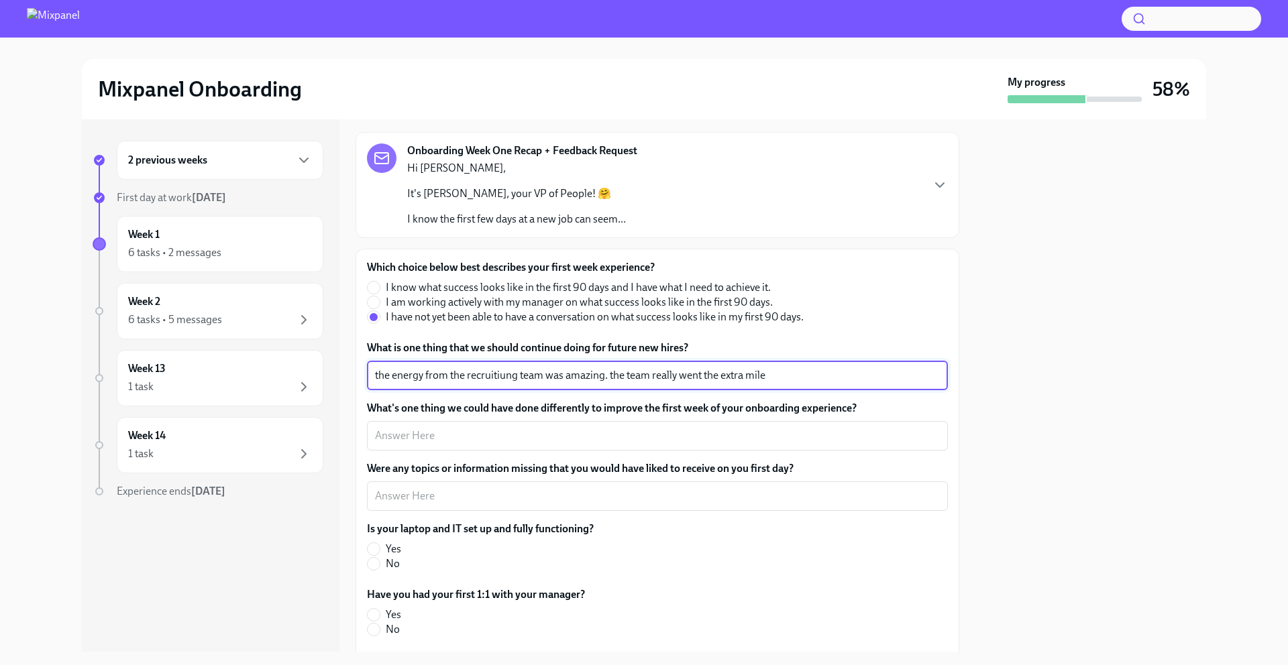
click at [494, 373] on textarea "the energy from the recruitiung team was amazing. the team really went the extr…" at bounding box center [657, 376] width 565 height 16
click at [494, 372] on textarea "the energy from the recruitiung team was amazing. the team really went the extr…" at bounding box center [657, 376] width 565 height 16
click at [500, 378] on textarea "the energy from the recruitiung team was amazing. the team really went the extr…" at bounding box center [657, 376] width 565 height 16
click at [498, 377] on textarea "the energy from the recruitiung team was amazing. the team really went the extr…" at bounding box center [657, 376] width 565 height 16
click at [703, 370] on textarea "the energy from the recruitiung team was amazing. the team really went the extr…" at bounding box center [657, 376] width 565 height 16
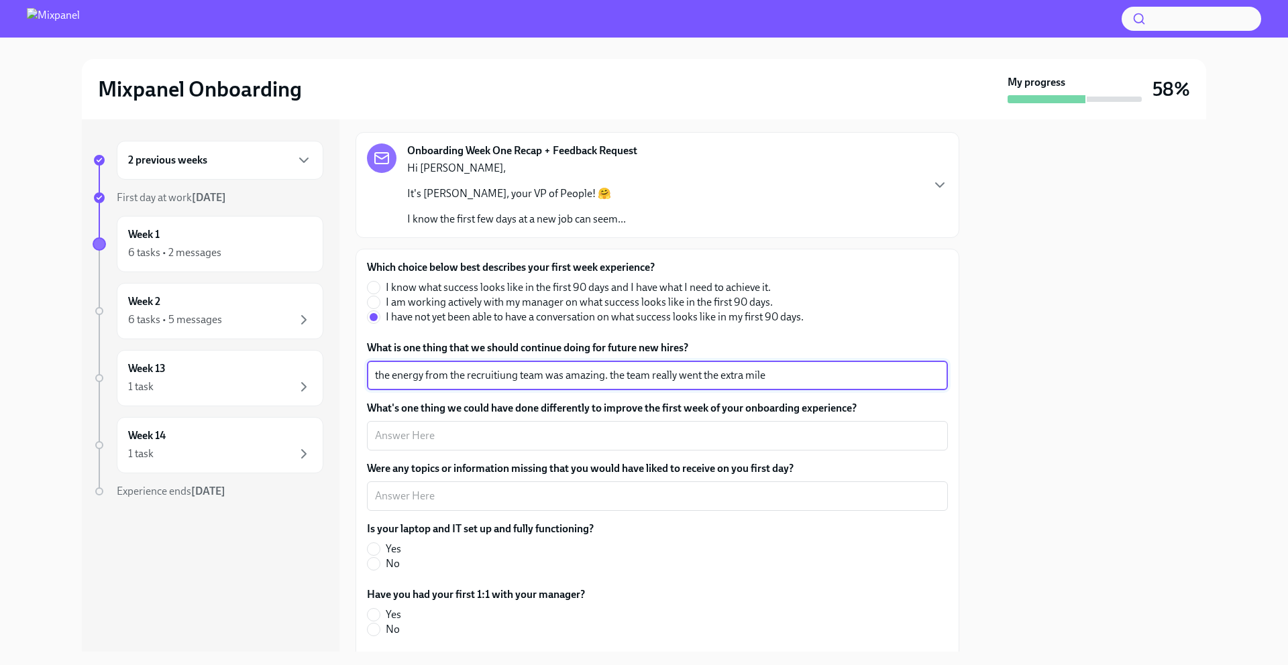
click at [486, 377] on textarea "the energy from the recruitiung team was amazing. the team really went the extr…" at bounding box center [657, 376] width 565 height 16
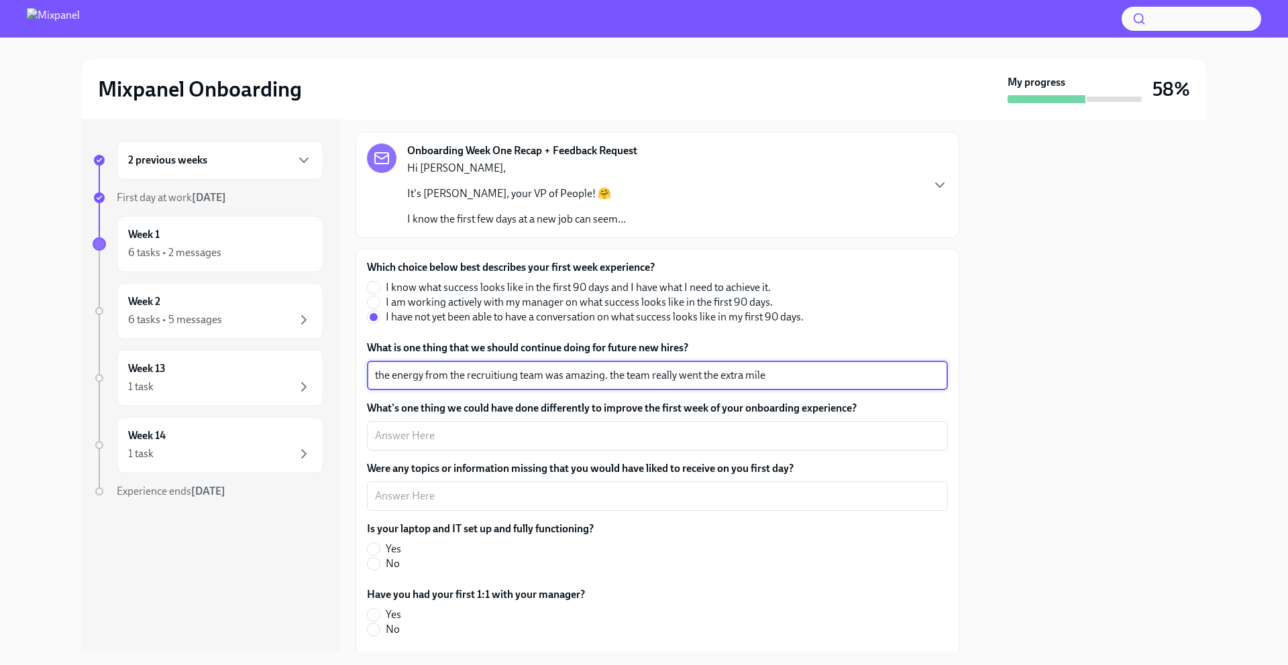
click at [486, 377] on textarea "the energy from the recruitiung team was amazing. the team really went the extr…" at bounding box center [657, 376] width 565 height 16
click at [614, 429] on textarea "What's one thing we could have done differently to improve the first week of yo…" at bounding box center [657, 436] width 565 height 16
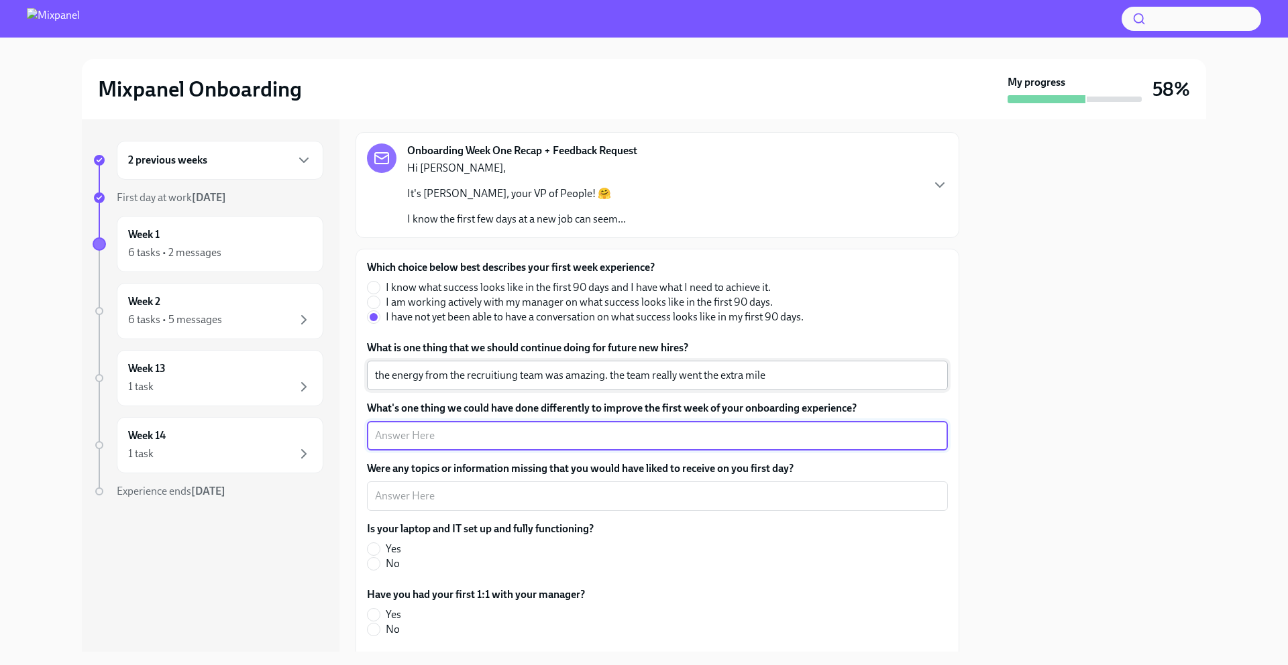
click at [504, 376] on textarea "the energy from the recruitiung team was amazing. the team really went the extr…" at bounding box center [657, 376] width 565 height 16
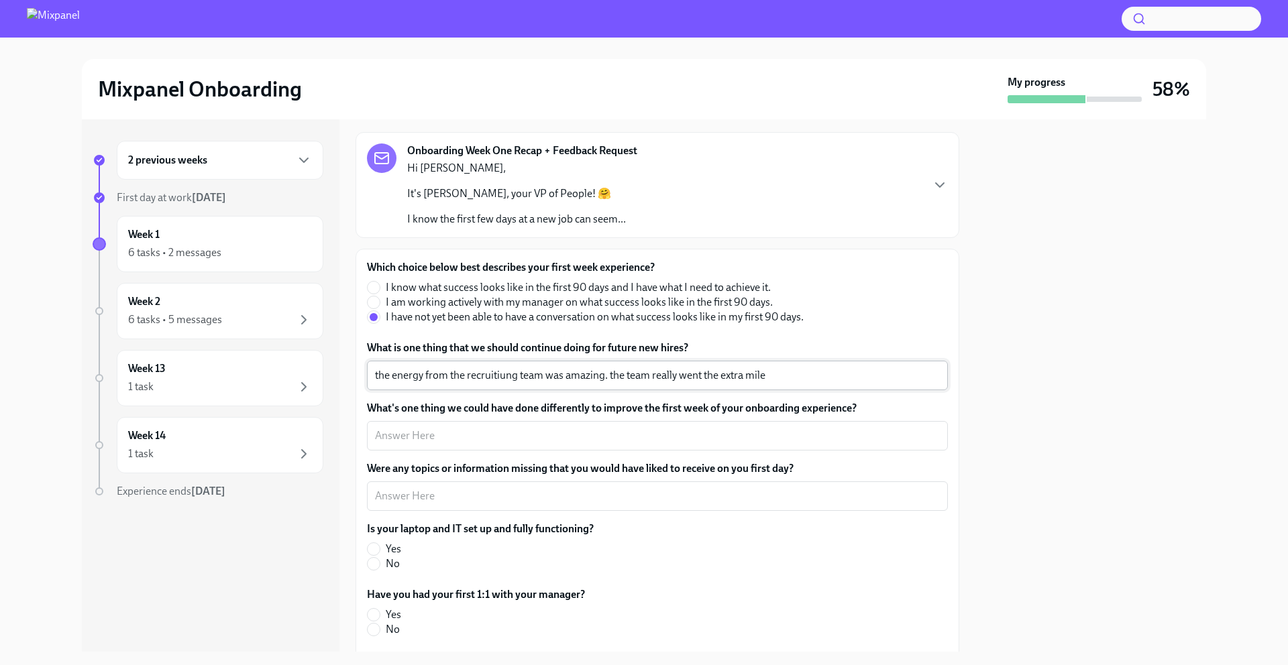
click at [495, 376] on textarea "the energy from the recruitiung team was amazing. the team really went the extr…" at bounding box center [657, 376] width 565 height 16
click at [789, 324] on span "I have not yet been able to have a conversation on what success looks like in m…" at bounding box center [595, 317] width 418 height 15
click at [380, 323] on input "I have not yet been able to have a conversation on what success looks like in m…" at bounding box center [374, 317] width 12 height 12
click at [505, 380] on textarea "the energy from the recruitiung team was amazing. the team really went the extr…" at bounding box center [657, 376] width 565 height 16
click at [503, 380] on textarea "the energy from the recruitiung team was amazing. the team really went the extr…" at bounding box center [657, 376] width 565 height 16
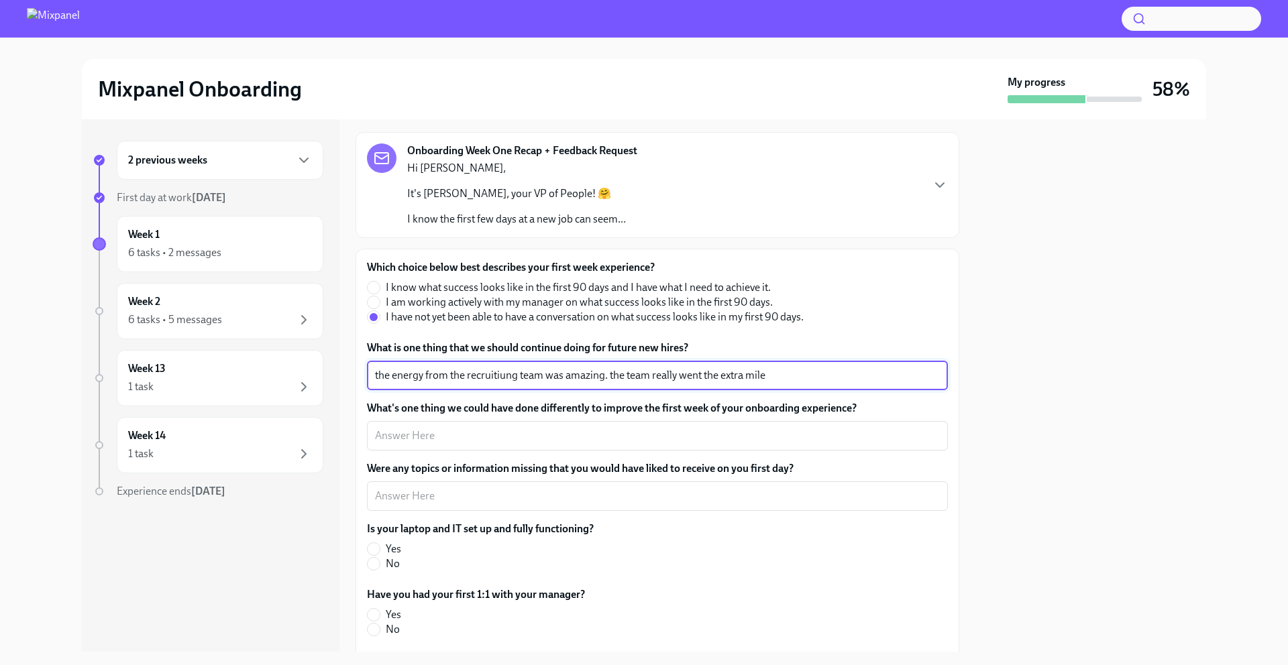
click at [503, 380] on textarea "the energy from the recruitiung team was amazing. the team really went the extr…" at bounding box center [657, 376] width 565 height 16
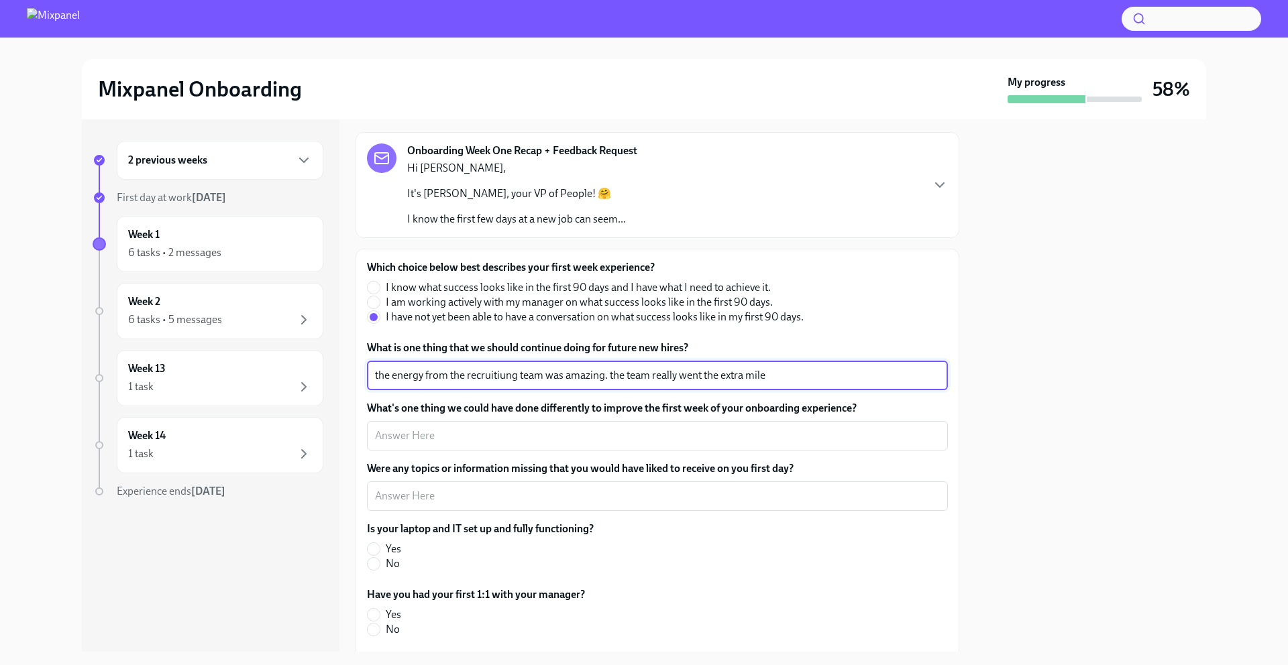
click at [501, 375] on textarea "the energy from the recruitiung team was amazing. the team really went the extr…" at bounding box center [657, 376] width 565 height 16
click at [501, 376] on textarea "the energy from the recruitiung team was amazing. the team really went the extr…" at bounding box center [657, 376] width 565 height 16
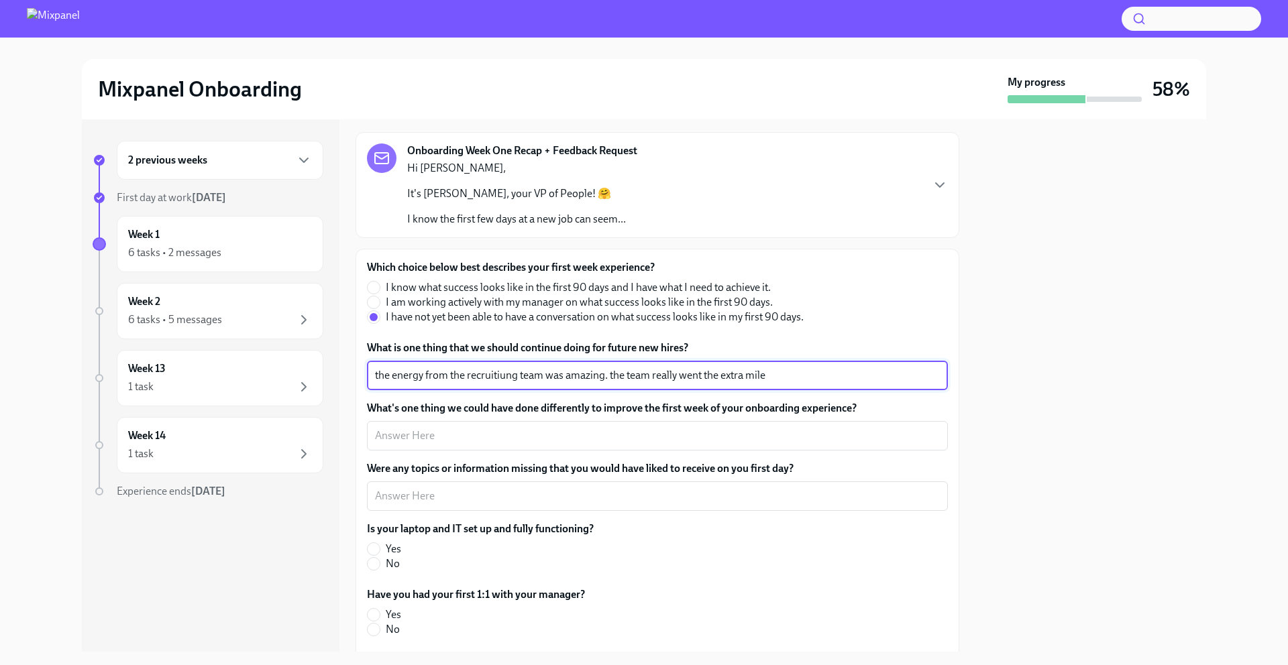
click at [501, 376] on textarea "the energy from the recruitiung team was amazing. the team really went the extr…" at bounding box center [657, 376] width 565 height 16
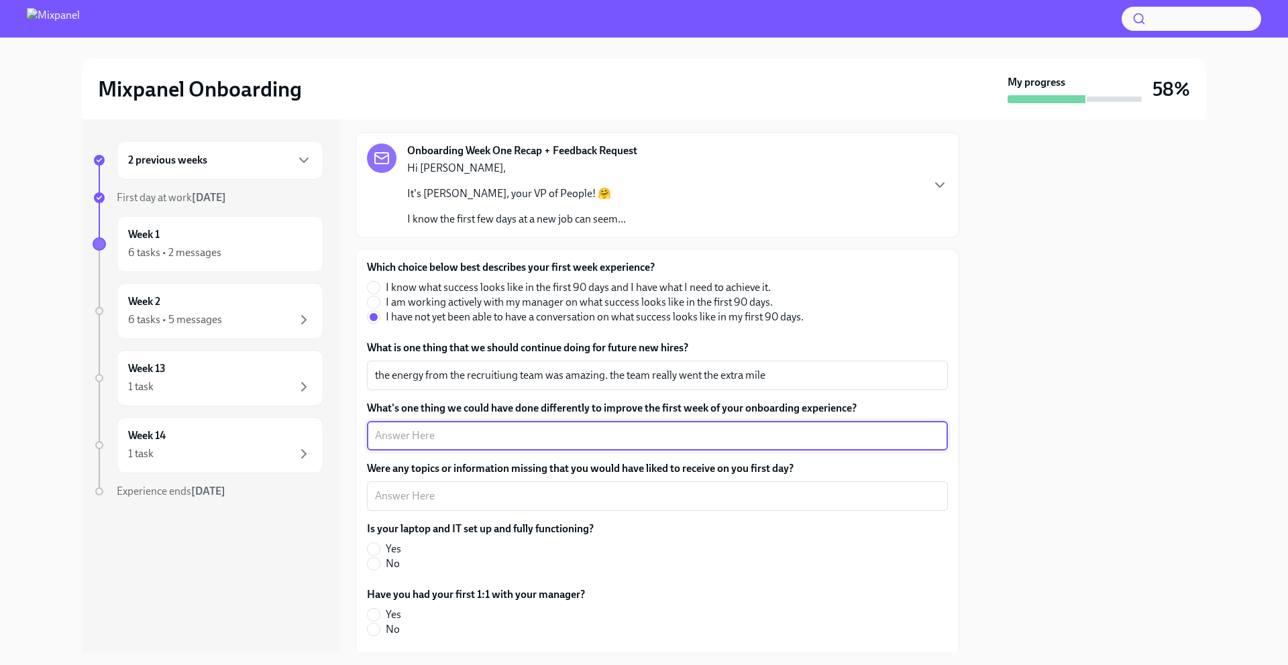
click at [589, 437] on textarea "What's one thing we could have done differently to improve the first week of yo…" at bounding box center [657, 436] width 565 height 16
click at [722, 440] on textarea "there seems to be a lot of tasks that could have been avoided or structured ina…" at bounding box center [657, 436] width 565 height 16
click at [749, 432] on textarea "there seems to be a lot of tasks that could have been avoided or structured in …" at bounding box center [657, 436] width 565 height 16
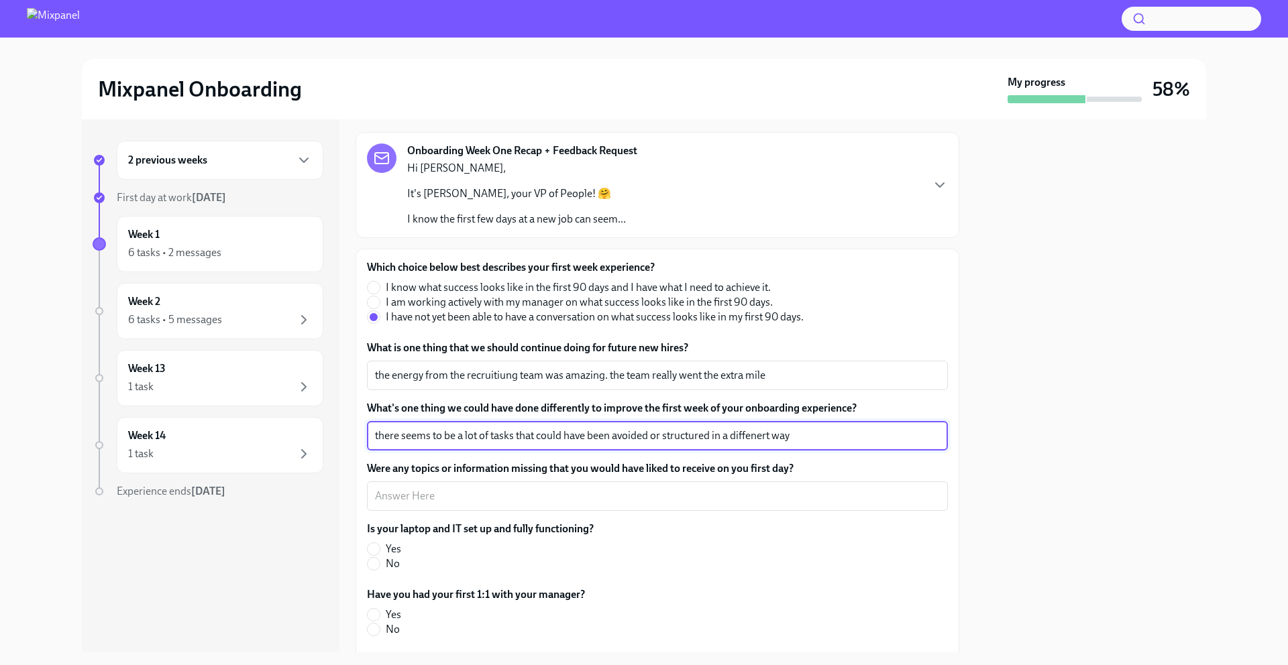
click at [749, 432] on textarea "there seems to be a lot of tasks that could have been avoided or structured in …" at bounding box center [657, 436] width 565 height 16
type textarea "there seems to be a lot of tasks that could have been avoided or structured in …"
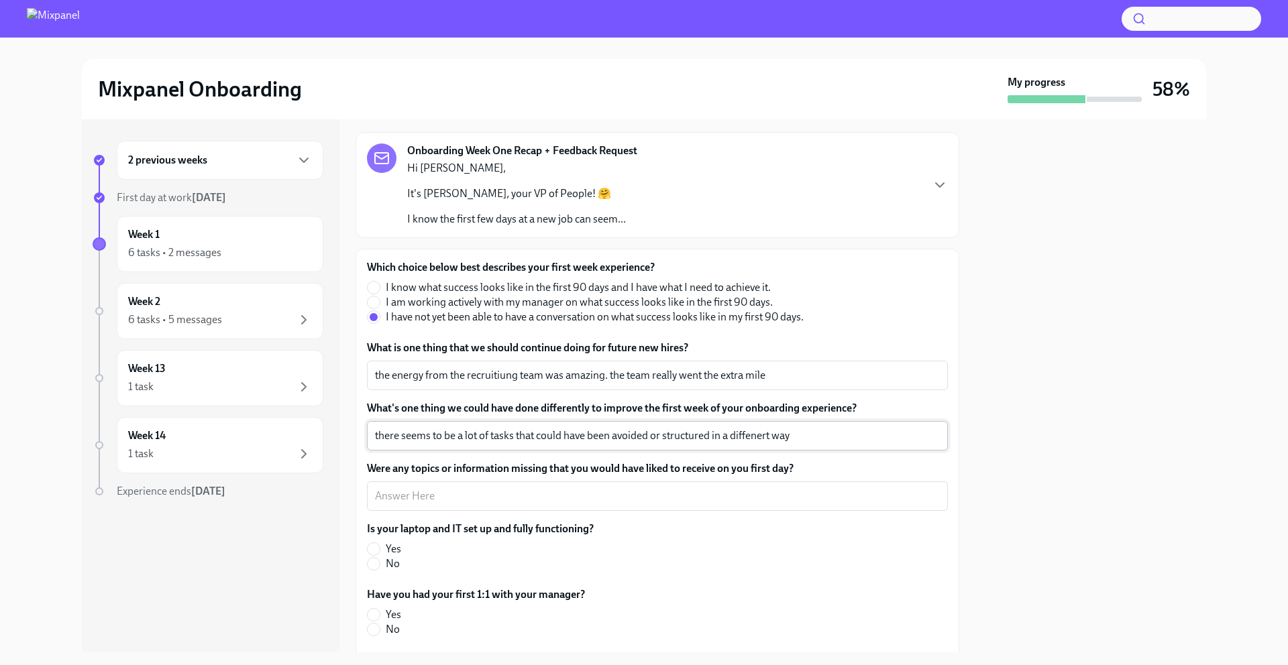
click at [749, 432] on textarea "there seems to be a lot of tasks that could have been avoided or structured in …" at bounding box center [657, 436] width 565 height 16
click at [812, 459] on div "Which choice below best describes your first week experience? I know what succe…" at bounding box center [657, 500] width 581 height 480
click at [493, 380] on textarea "the energy from the recruitiung team was amazing. the team really went the extr…" at bounding box center [657, 376] width 565 height 16
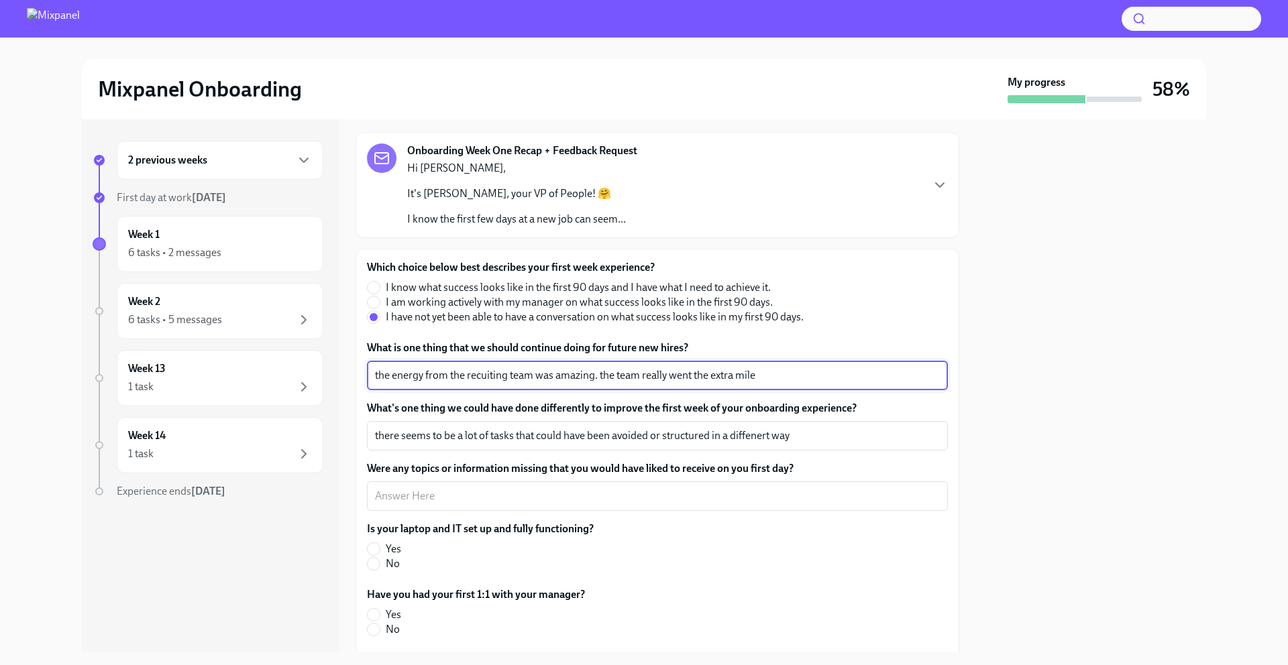
click at [482, 377] on textarea "the energy from the recuiting team was amazing. the team really went the extra …" at bounding box center [657, 376] width 565 height 16
click at [482, 376] on textarea "the energy from the recuiting team was amazing. the team really went the extra …" at bounding box center [657, 376] width 565 height 16
drag, startPoint x: 482, startPoint y: 376, endPoint x: 485, endPoint y: 364, distance: 12.5
click at [485, 364] on div "the energy from the recuiting team was amazing. the team really went the extra …" at bounding box center [657, 376] width 581 height 30
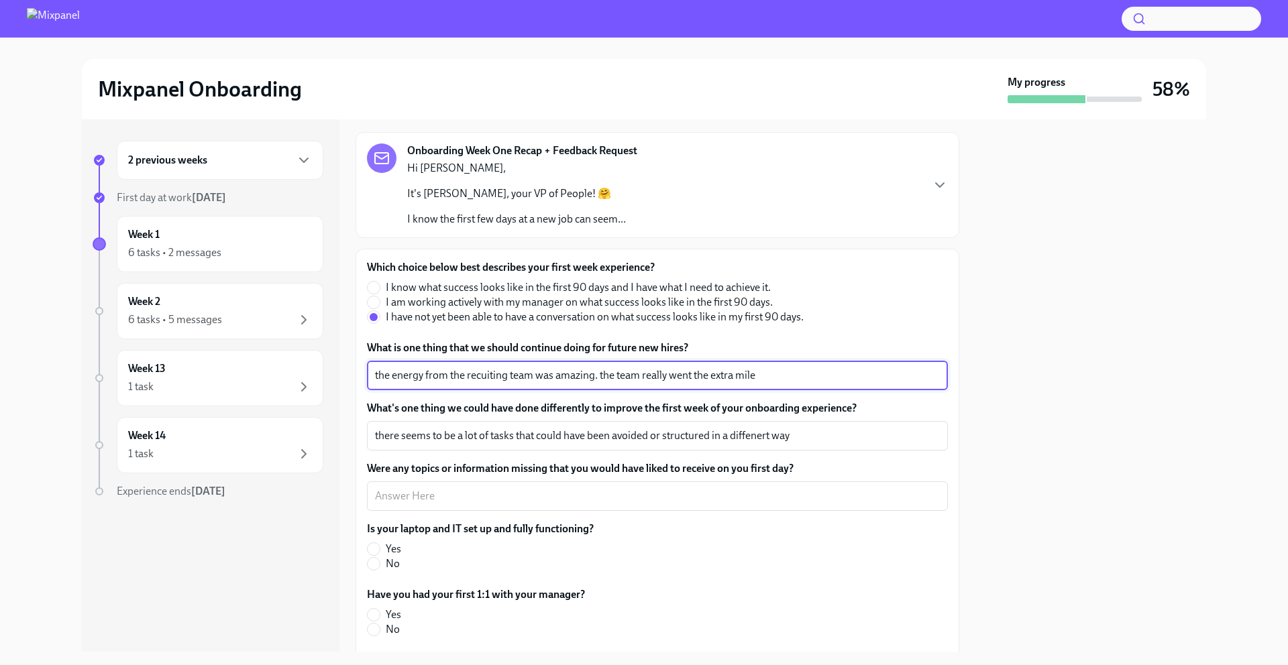
click at [512, 378] on textarea "the energy from the recuiting team was amazing. the team really went the extra …" at bounding box center [657, 376] width 565 height 16
click at [482, 376] on textarea "the energy from the recuiting team was amazing. the team really went the extra …" at bounding box center [657, 376] width 565 height 16
type textarea "the energy from the recruiting team was amazing. the team really went the extra…"
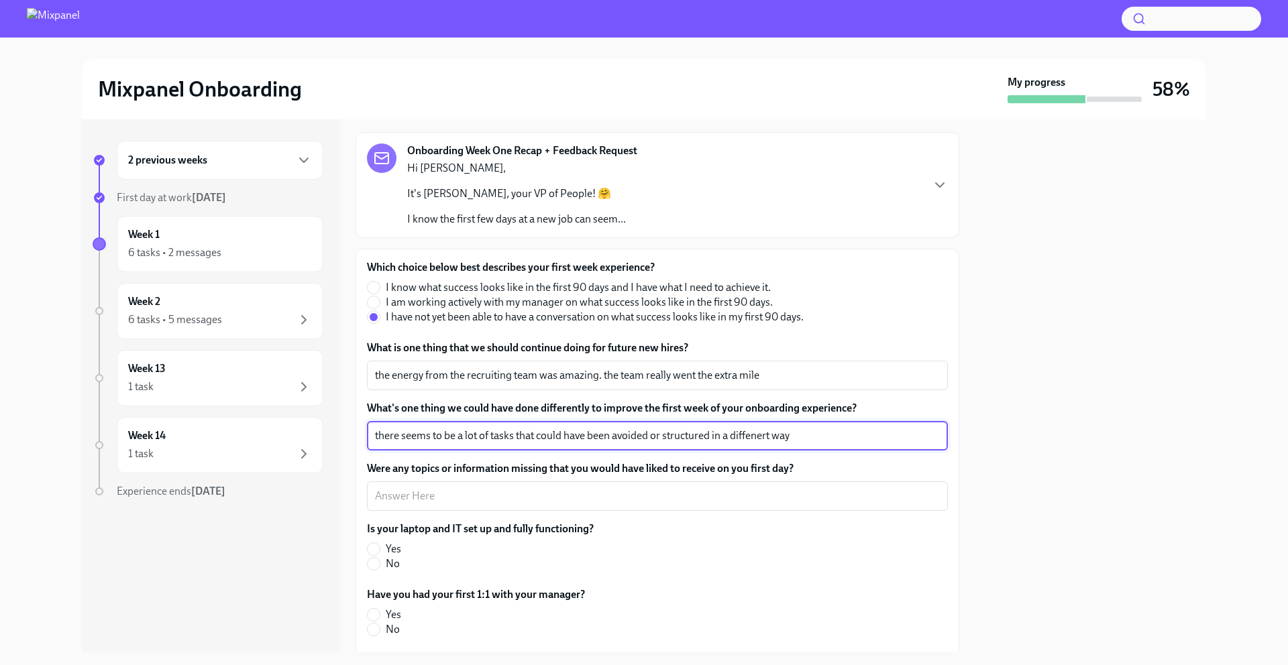
click at [755, 438] on textarea "there seems to be a lot of tasks that could have been avoided or structured in …" at bounding box center [657, 436] width 565 height 16
click at [770, 436] on textarea "there seems to be a lot of tasks that could have been avoided or structured in …" at bounding box center [657, 436] width 565 height 16
click at [820, 431] on textarea "there seems to be a lot of tasks that could have been avoided or structured in …" at bounding box center [657, 436] width 565 height 16
click at [645, 437] on textarea "there are some tasks that are very simple and dont need explainig" at bounding box center [657, 436] width 565 height 16
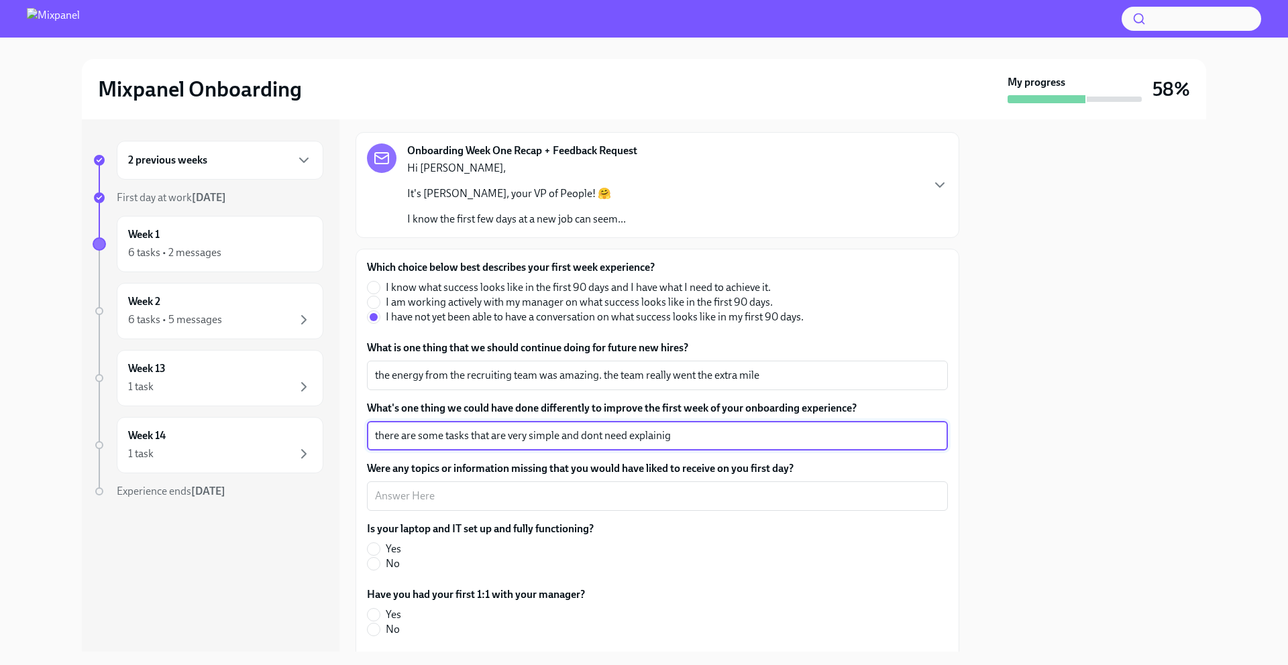
click at [645, 437] on textarea "there are some tasks that are very simple and dont need explainig" at bounding box center [657, 436] width 565 height 16
click at [645, 436] on textarea "there are some tasks that are very simple and dont need explainig" at bounding box center [657, 436] width 565 height 16
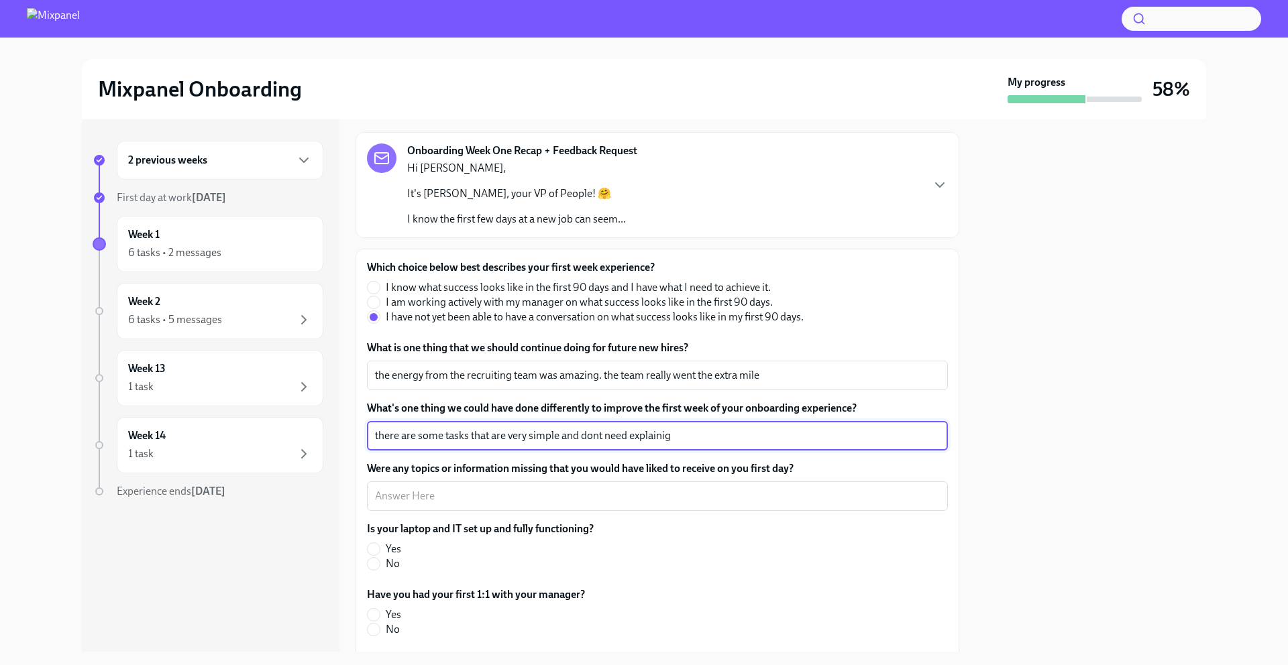
click at [645, 436] on textarea "there are some tasks that are very simple and dont need explainig" at bounding box center [657, 436] width 565 height 16
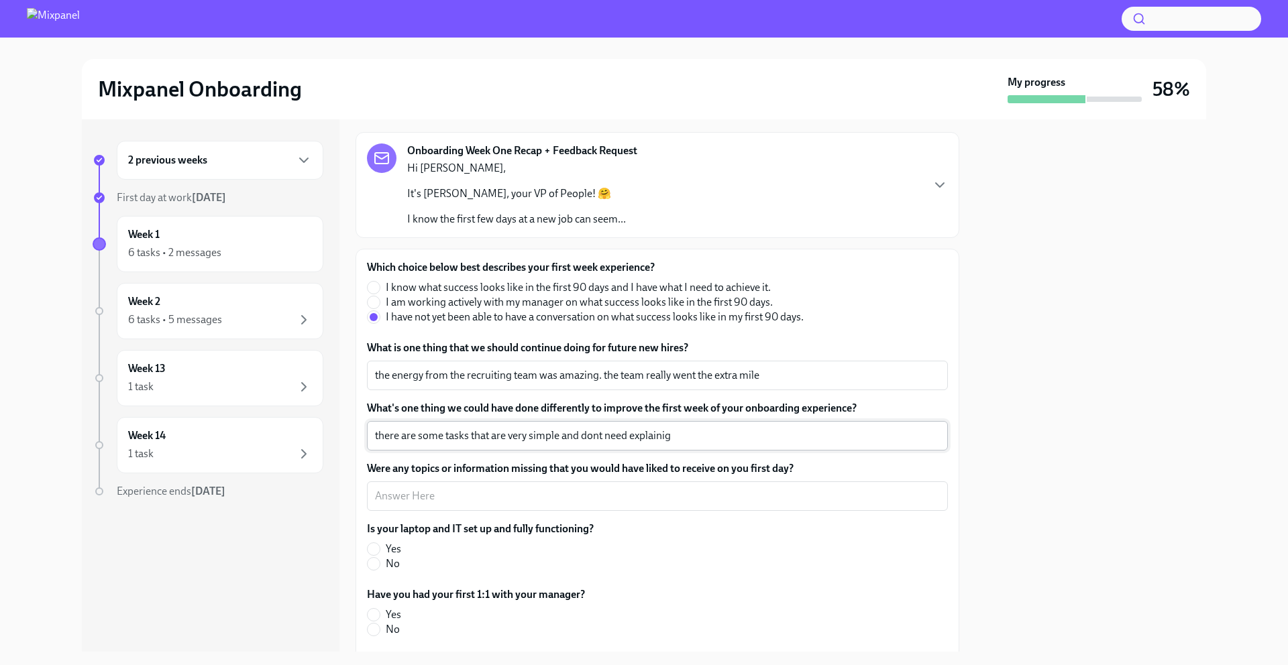
drag, startPoint x: 645, startPoint y: 436, endPoint x: 634, endPoint y: 425, distance: 15.2
click at [637, 428] on textarea "there are some tasks that are very simple and dont need explainig" at bounding box center [657, 436] width 565 height 16
click at [634, 425] on div "there are some tasks that are very simple and dont need explainig x ​" at bounding box center [657, 436] width 581 height 30
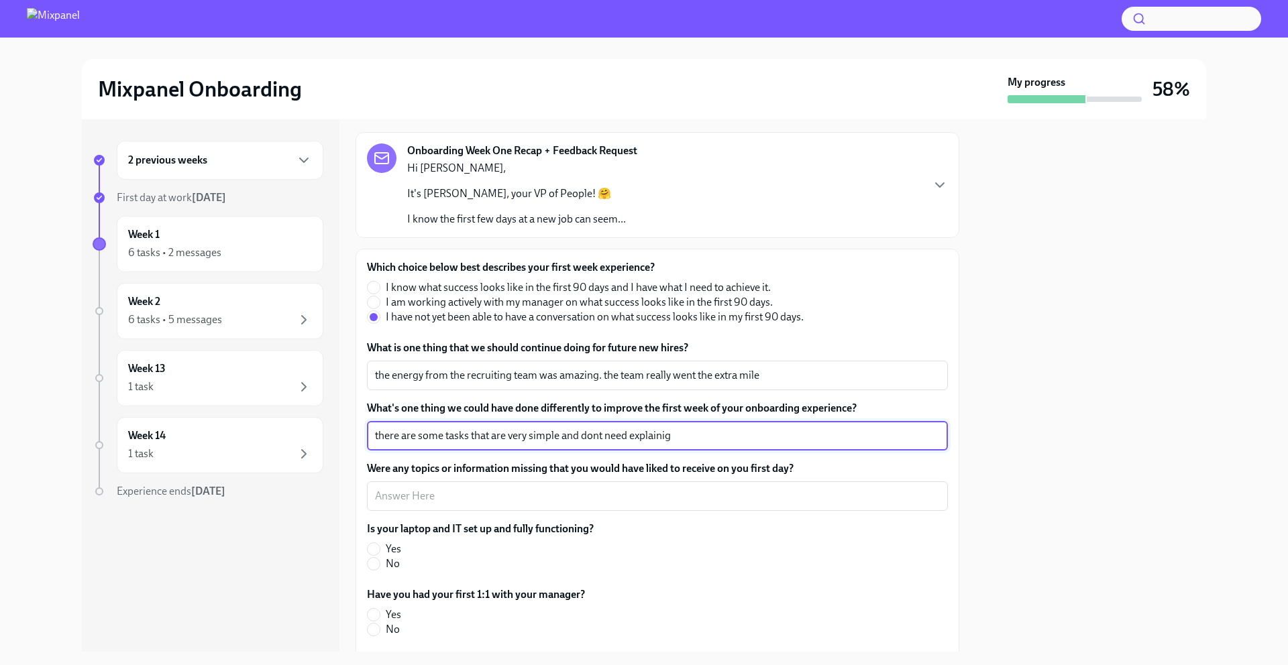
click at [655, 433] on textarea "there are some tasks that are very simple and dont need explainig" at bounding box center [657, 436] width 565 height 16
click at [718, 433] on textarea "there are some tasks that are very simple and dont need explainig" at bounding box center [657, 436] width 565 height 16
click at [637, 438] on textarea "there are some tasks that are very simple and dont need explainig" at bounding box center [657, 436] width 565 height 16
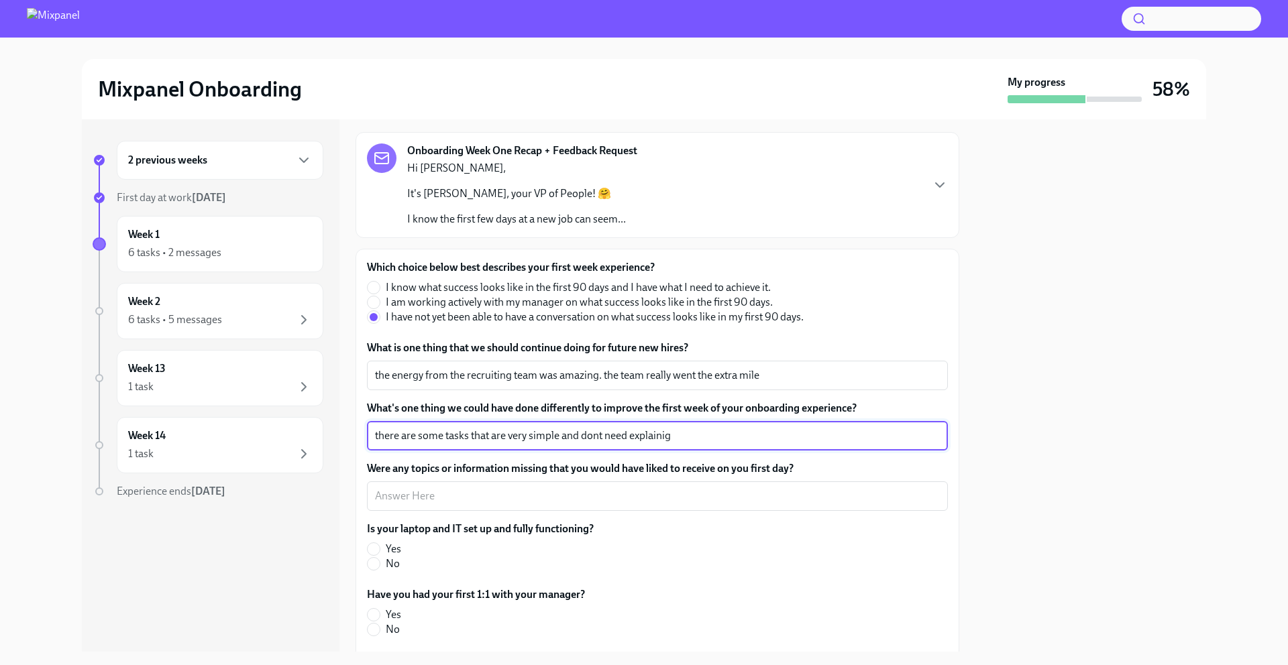
click at [637, 438] on textarea "there are some tasks that are very simple and dont need explainig" at bounding box center [657, 436] width 565 height 16
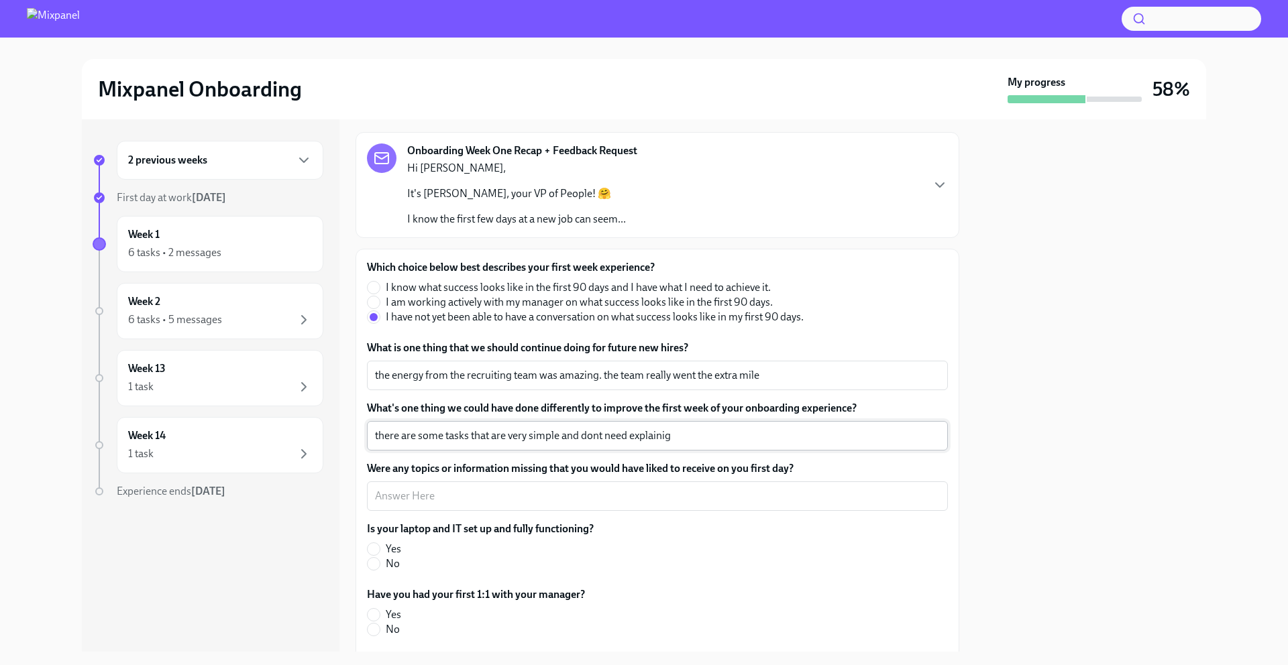
click at [636, 440] on textarea "there are some tasks that are very simple and dont need explainig" at bounding box center [657, 436] width 565 height 16
click at [755, 438] on textarea "there are some tasks that are very simple and dont need explainig" at bounding box center [657, 436] width 565 height 16
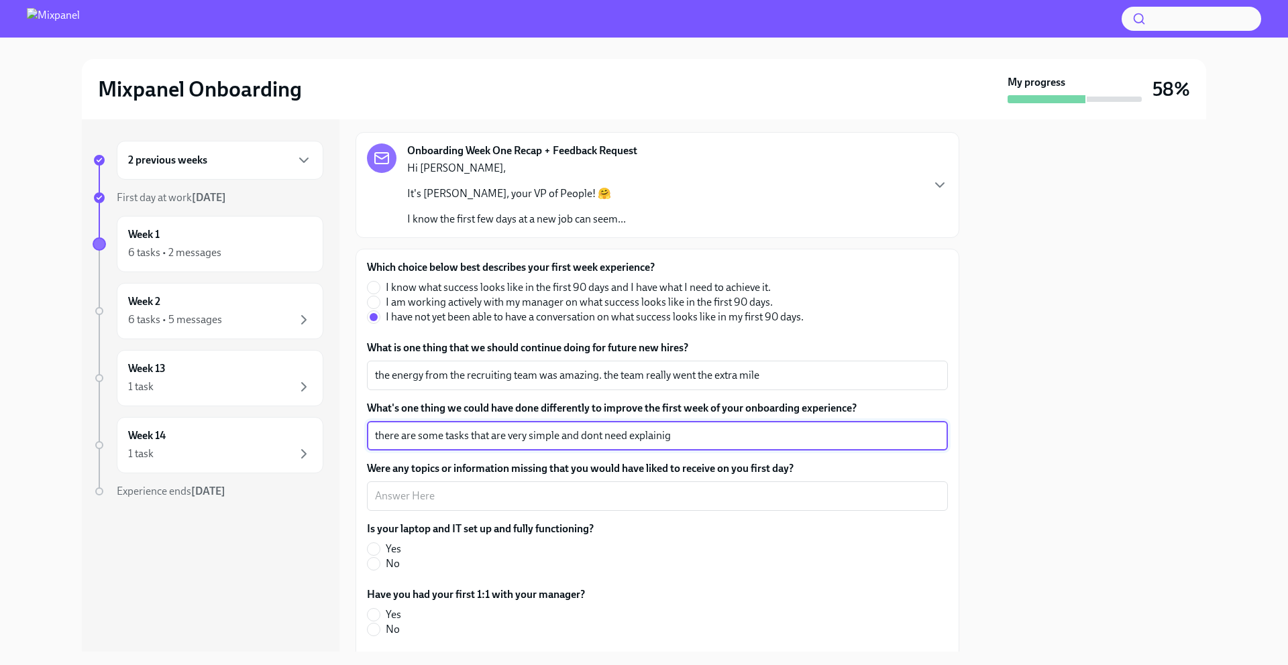
click at [755, 438] on textarea "there are some tasks that are very simple and dont need explainig" at bounding box center [657, 436] width 565 height 16
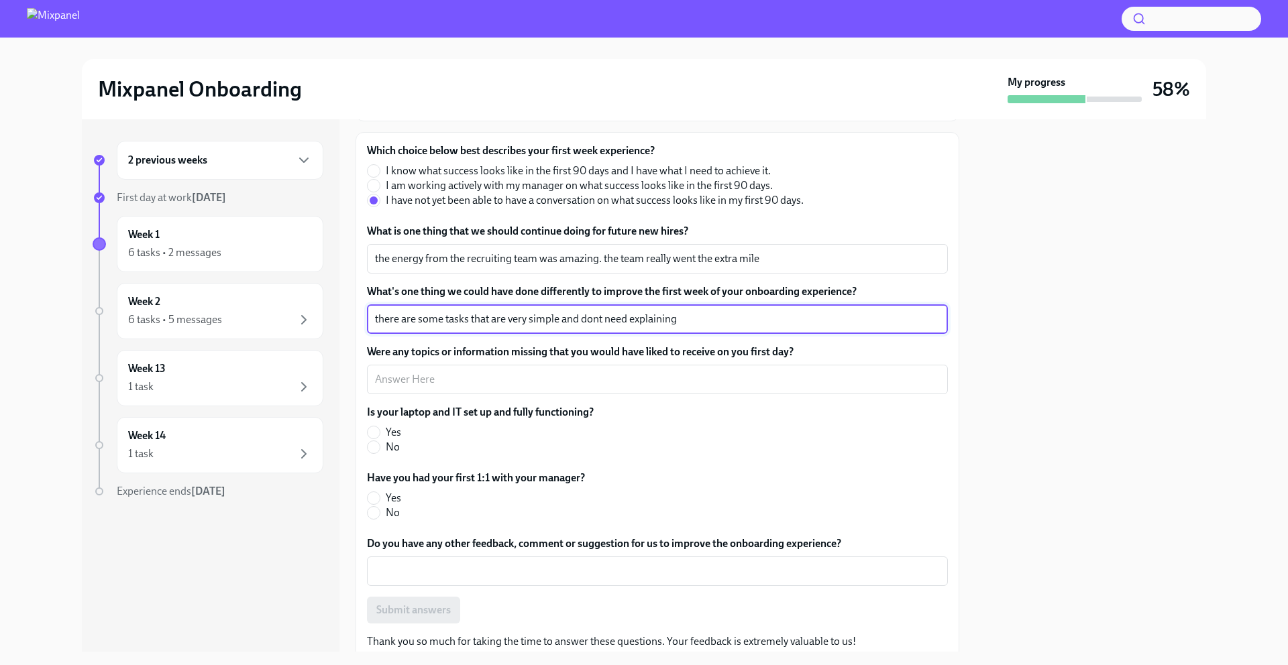
scroll to position [186, 0]
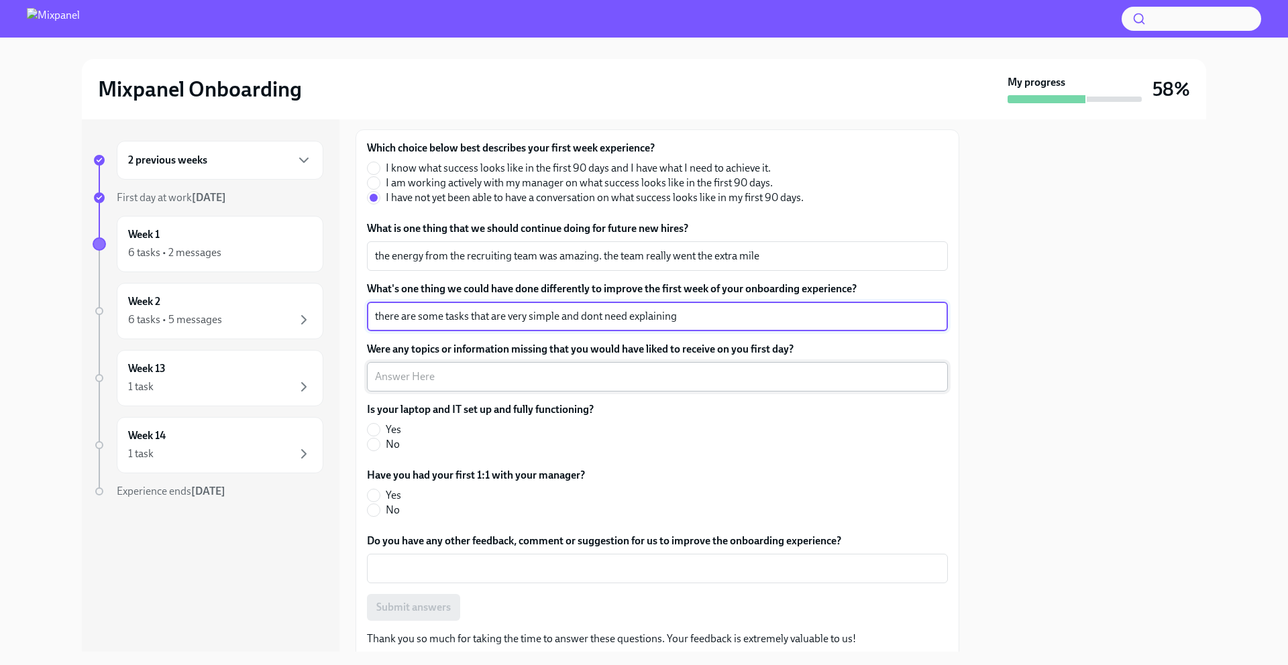
type textarea "there are some tasks that are very simple and dont need explaining"
click at [555, 382] on textarea "Were any topics or information missing that you would have liked to receive on …" at bounding box center [657, 377] width 565 height 16
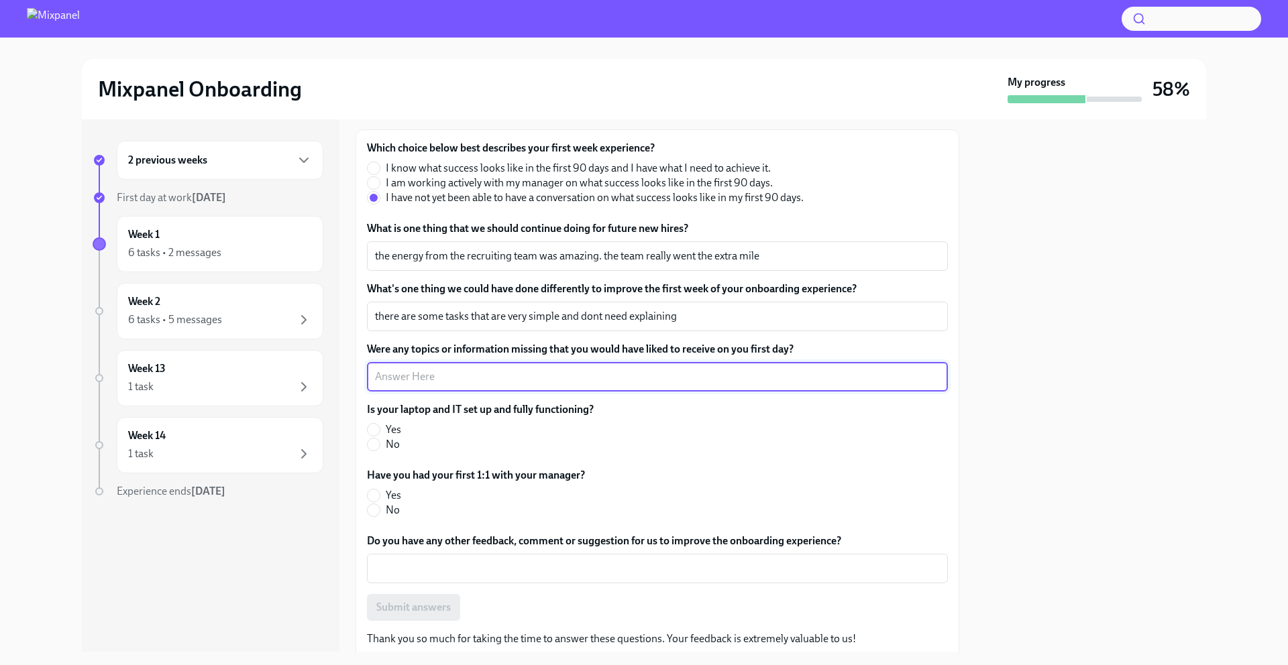
type textarea "n"
type textarea "no"
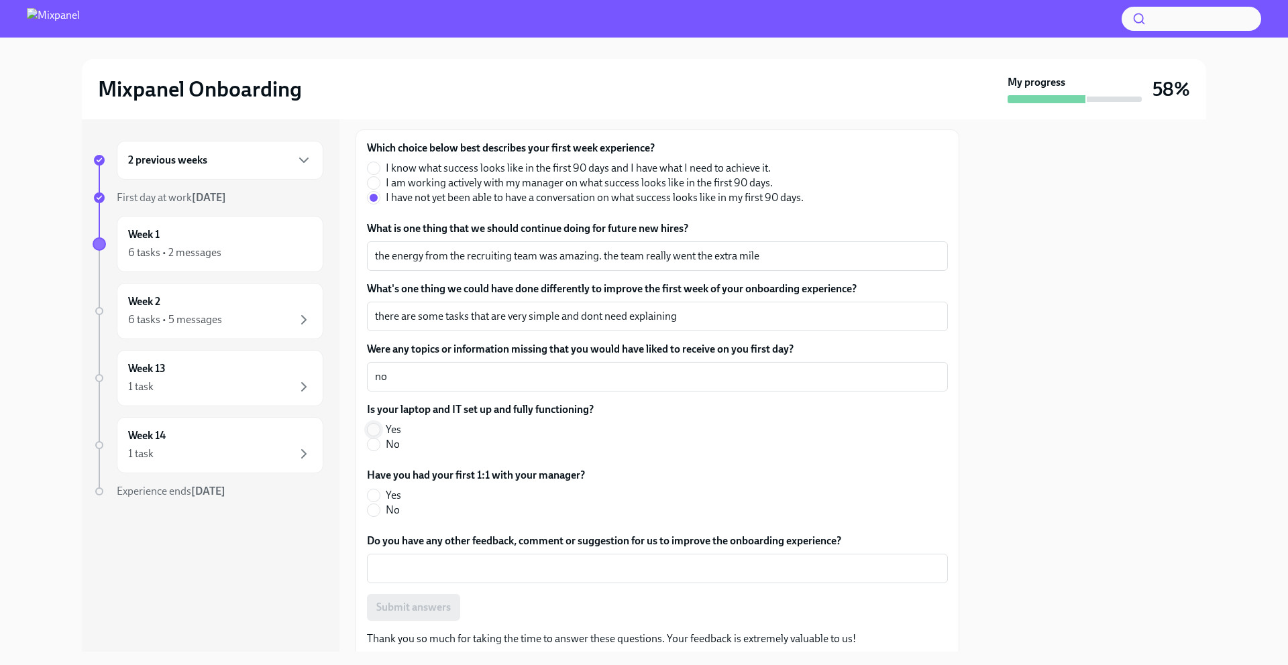
click at [372, 431] on input "Yes" at bounding box center [374, 430] width 12 height 12
radio input "true"
click at [374, 496] on input "Yes" at bounding box center [374, 496] width 12 height 12
radio input "true"
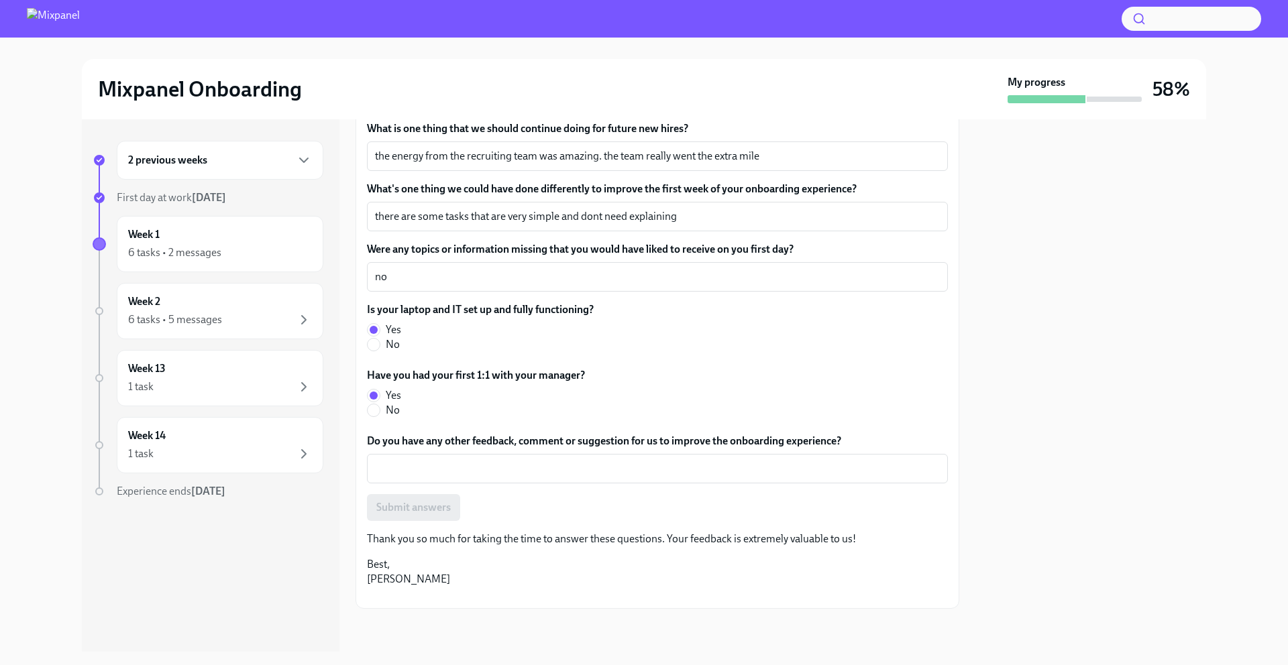
scroll to position [431, 0]
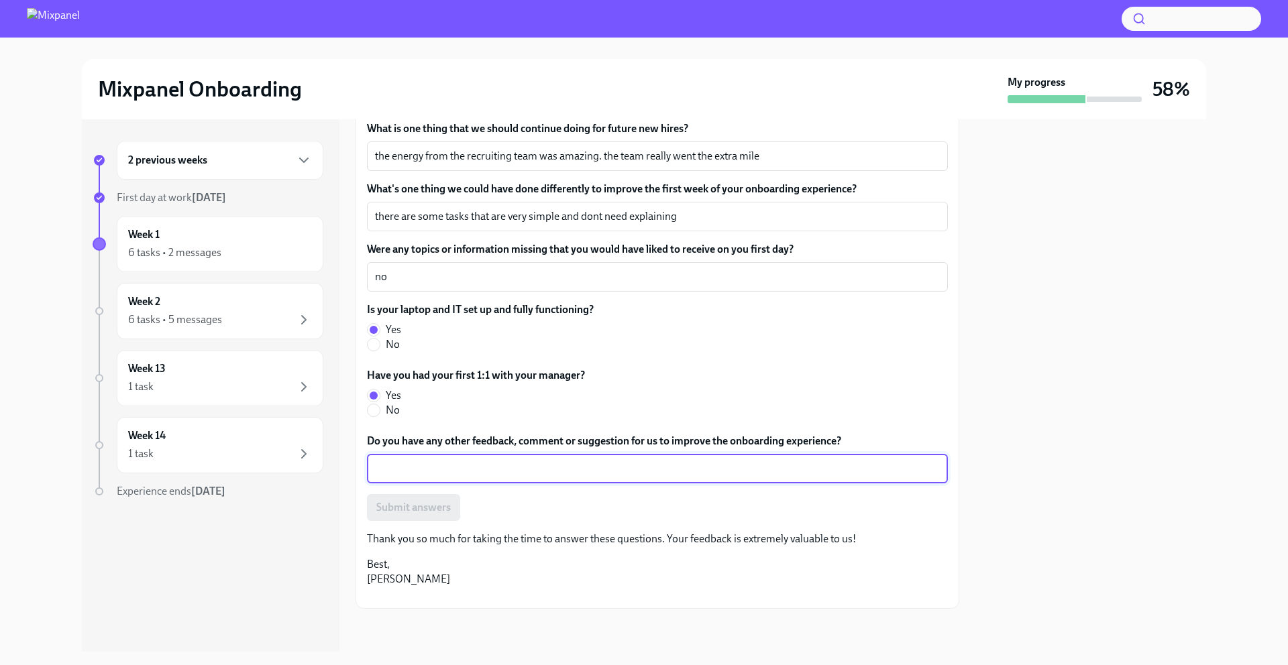
click at [545, 461] on textarea "Do you have any other feedback, comment or suggestion for us to improve the onb…" at bounding box center [657, 469] width 565 height 16
type textarea "s"
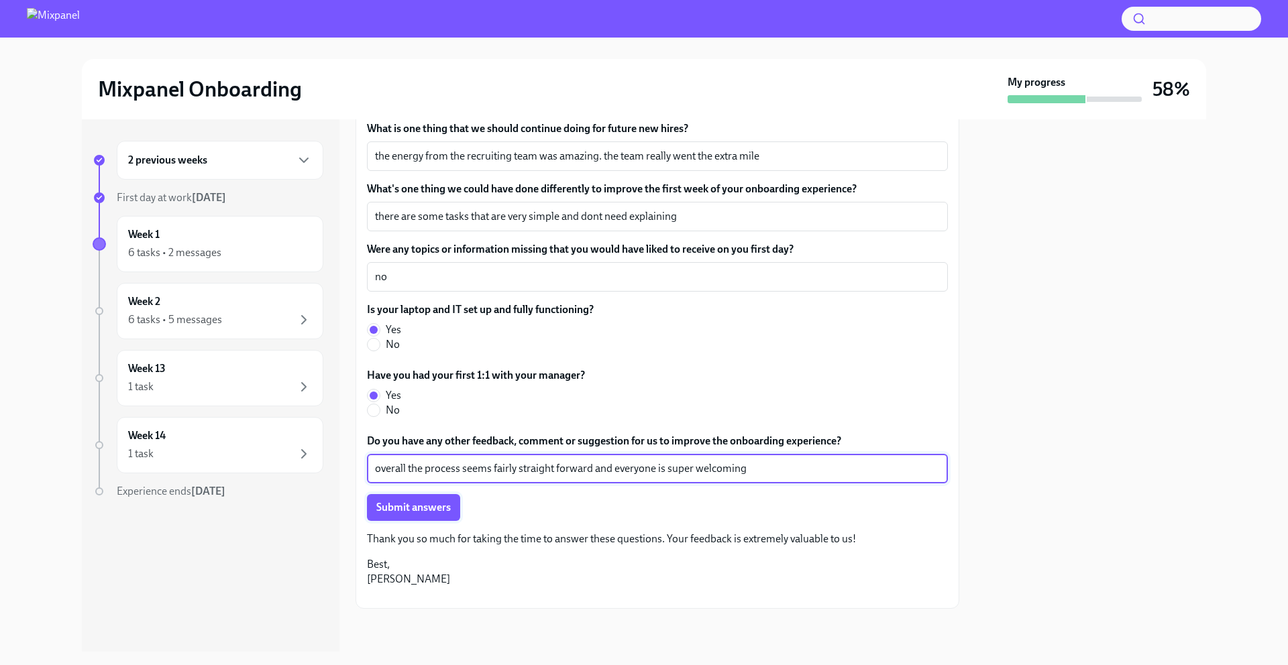
type textarea "overall the process seems fairly straight forward and everyone is super welcomi…"
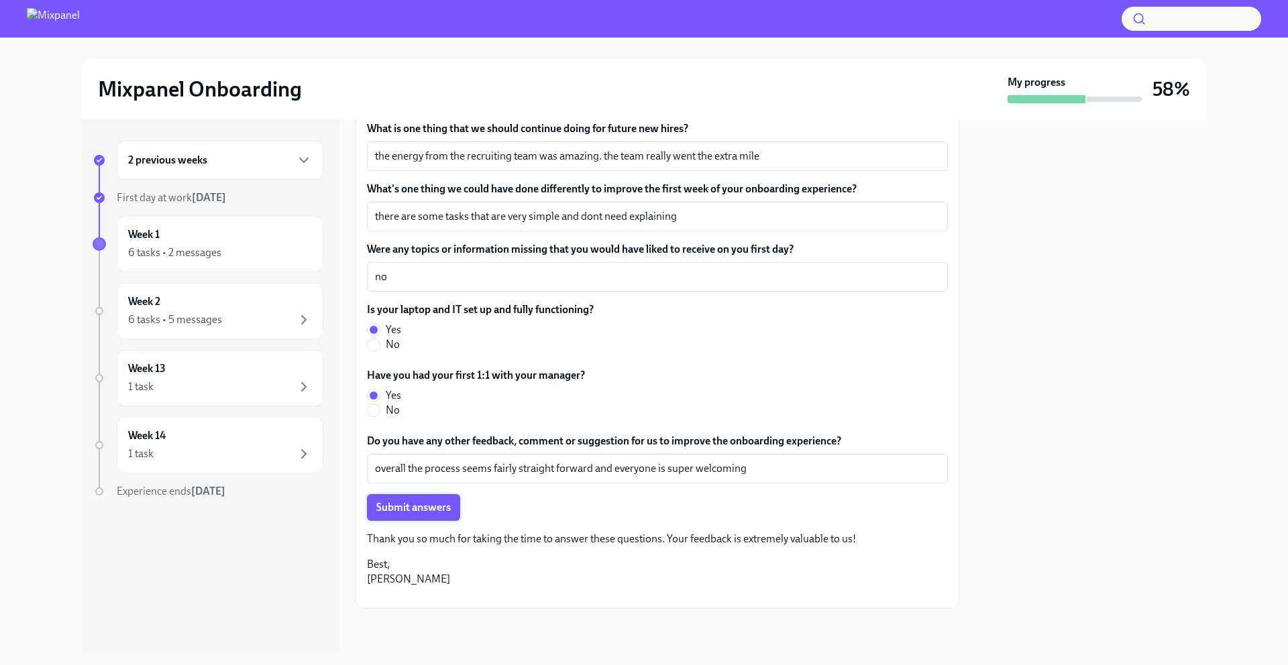
click at [415, 501] on span "Submit answers" at bounding box center [413, 507] width 74 height 13
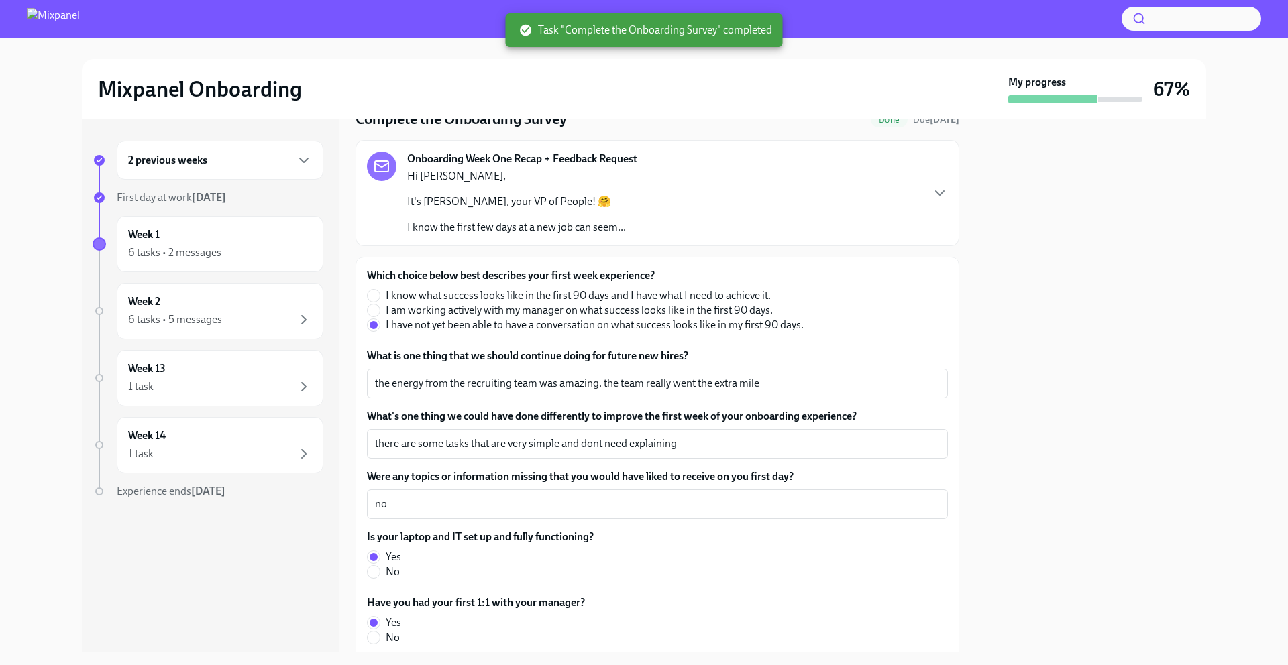
scroll to position [0, 0]
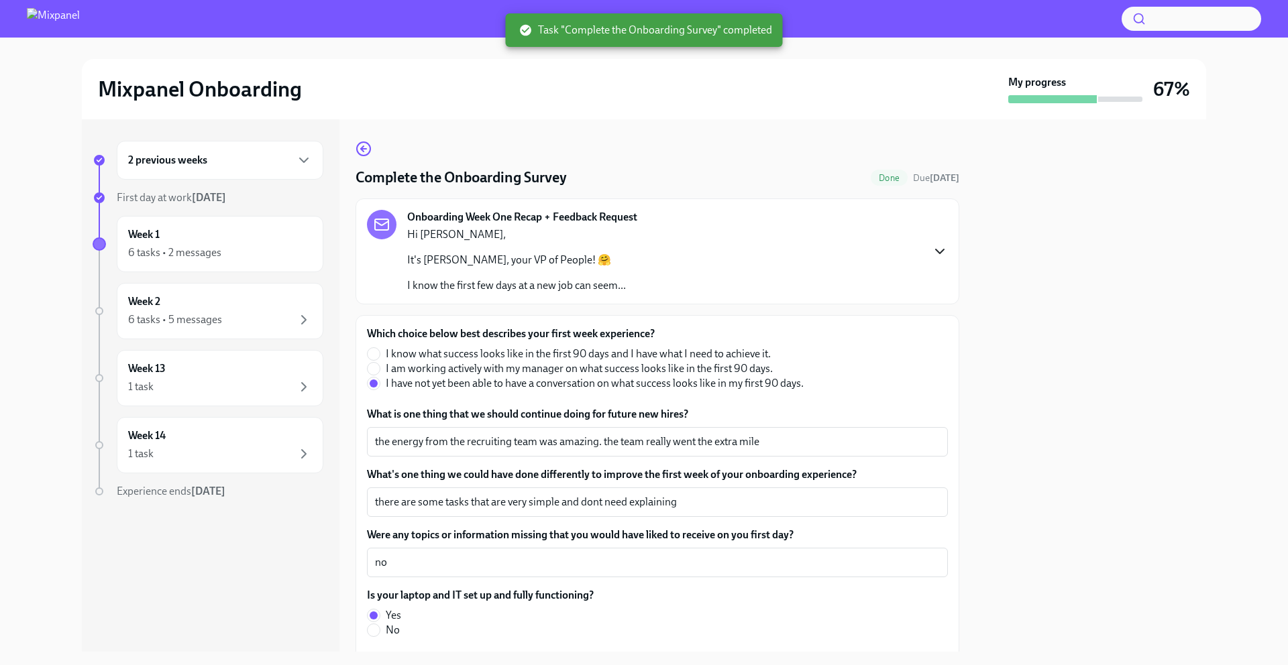
click at [941, 256] on icon "button" at bounding box center [940, 252] width 16 height 16
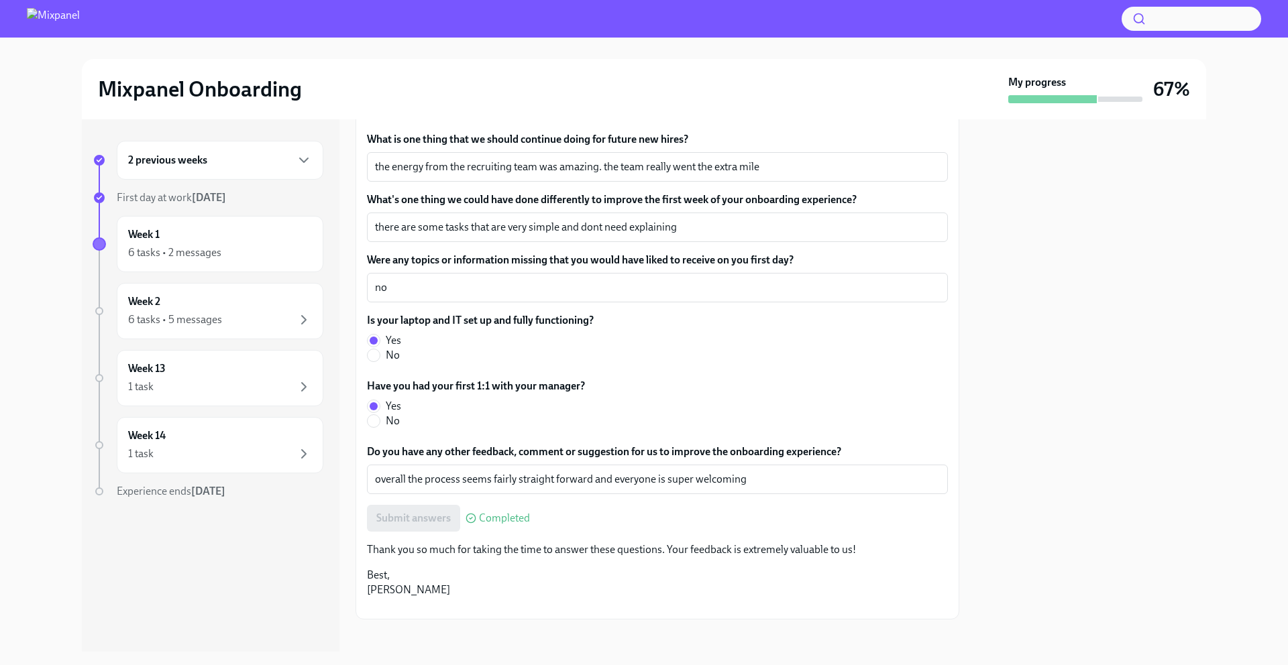
scroll to position [691, 0]
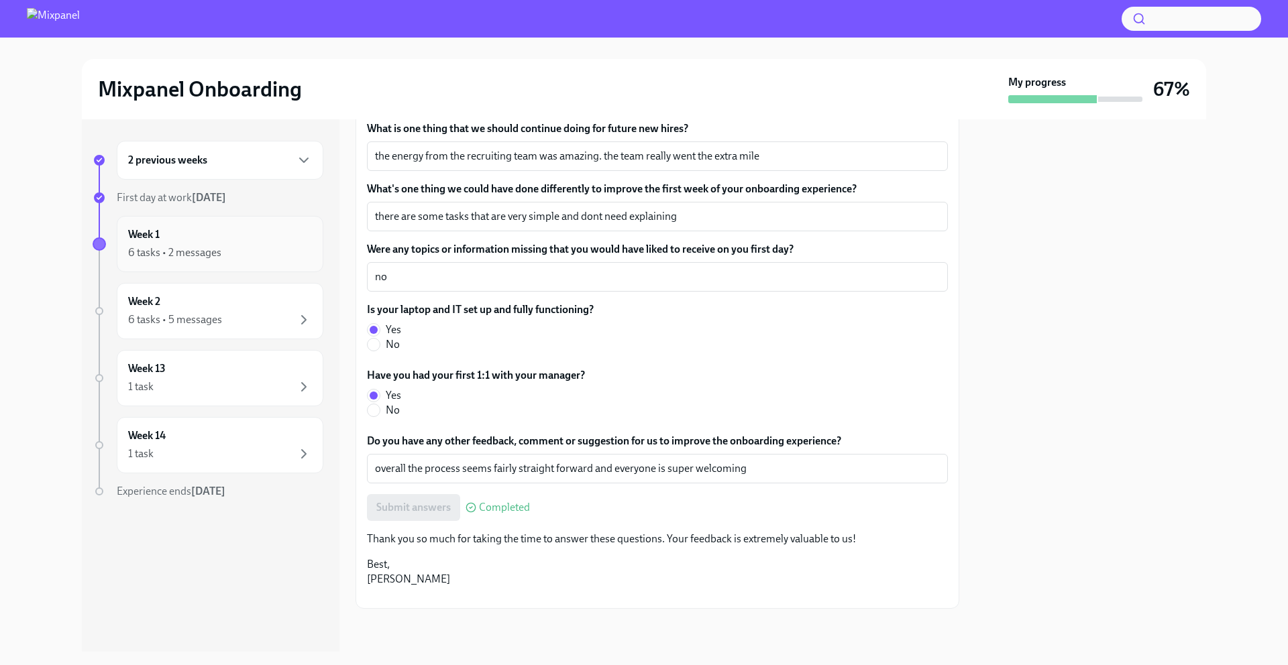
click at [219, 252] on div "6 tasks • 2 messages" at bounding box center [174, 253] width 93 height 15
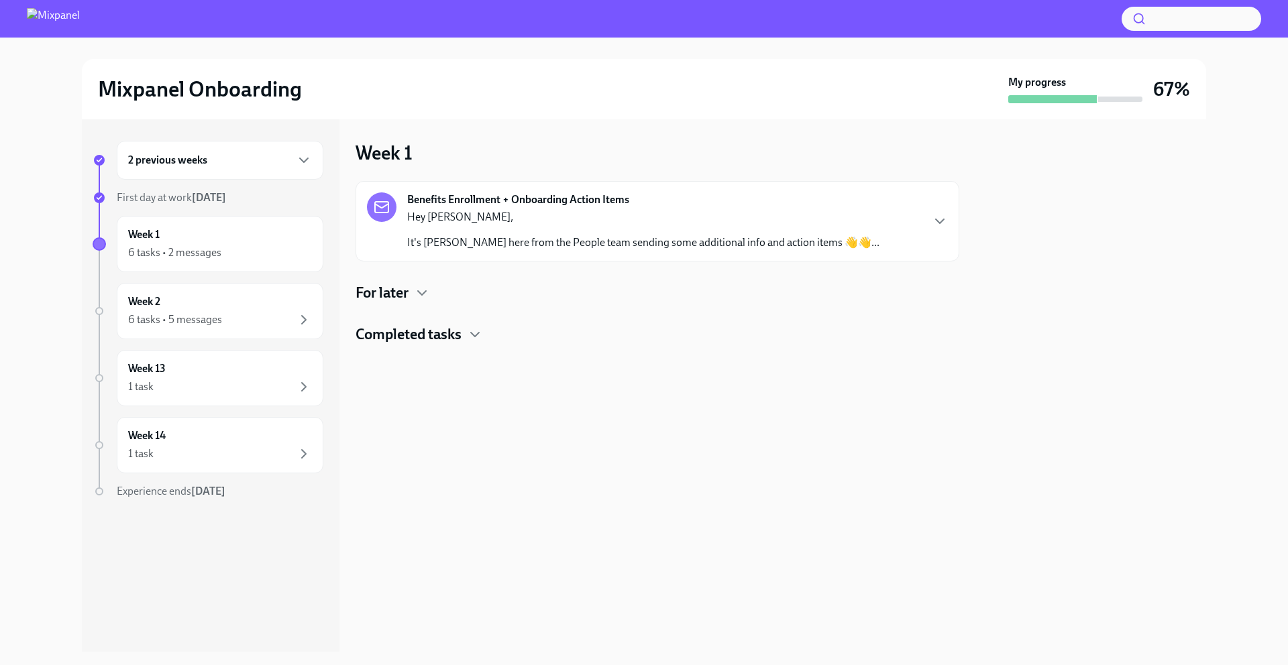
click at [405, 302] on h4 "For later" at bounding box center [382, 293] width 53 height 20
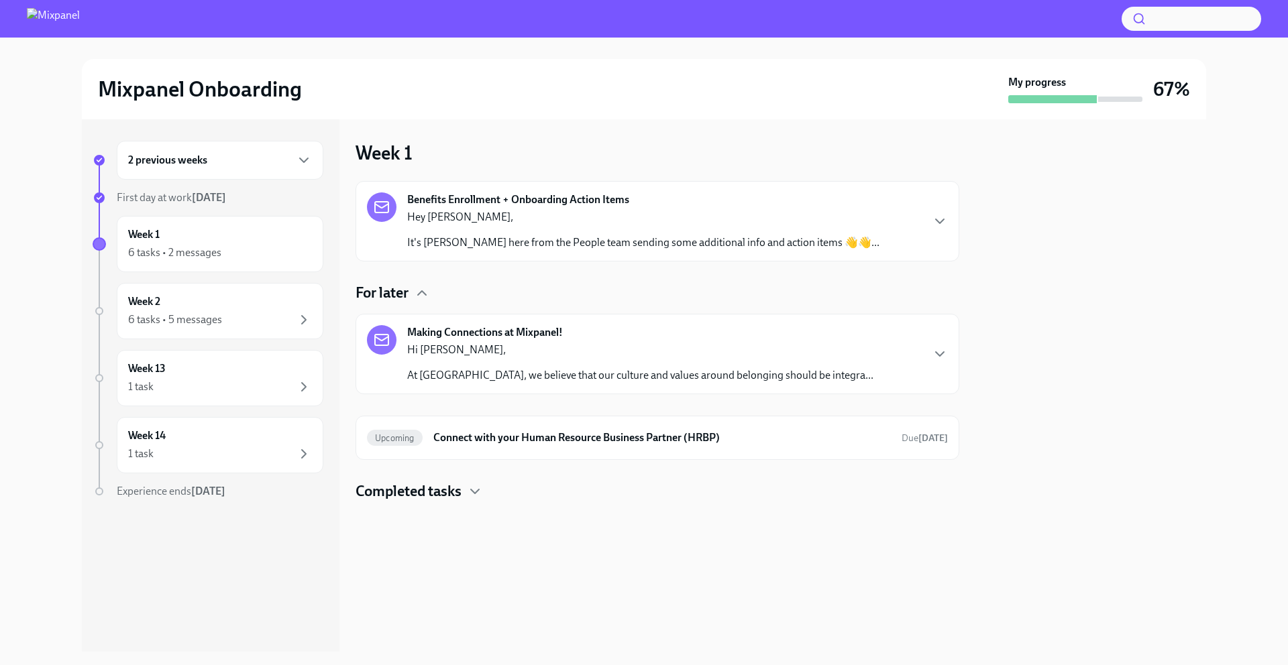
click at [453, 491] on h4 "Completed tasks" at bounding box center [409, 492] width 106 height 20
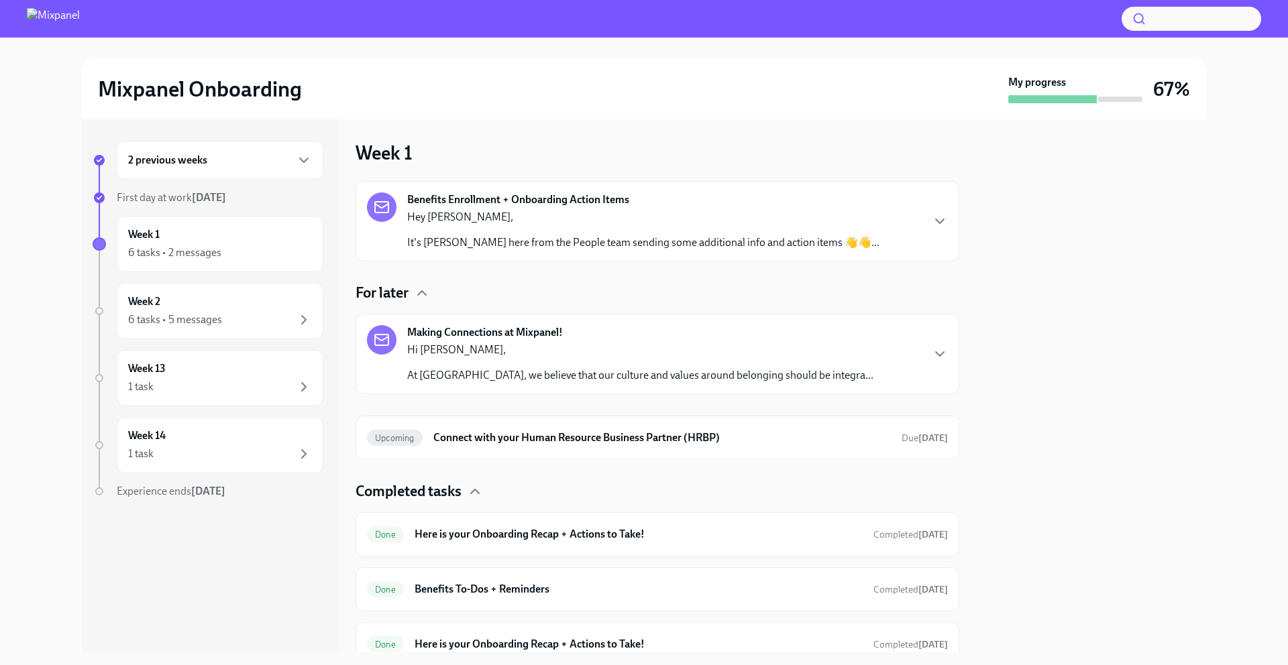
scroll to position [168, 0]
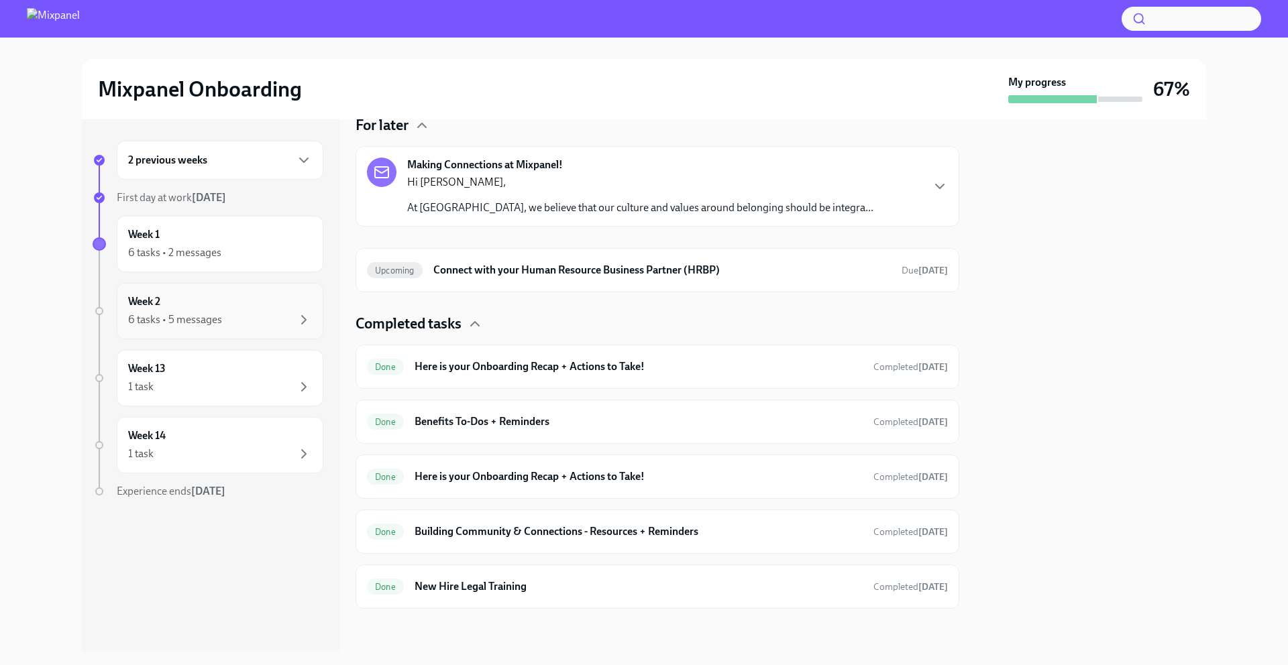
click at [283, 318] on div "6 tasks • 5 messages" at bounding box center [220, 320] width 184 height 16
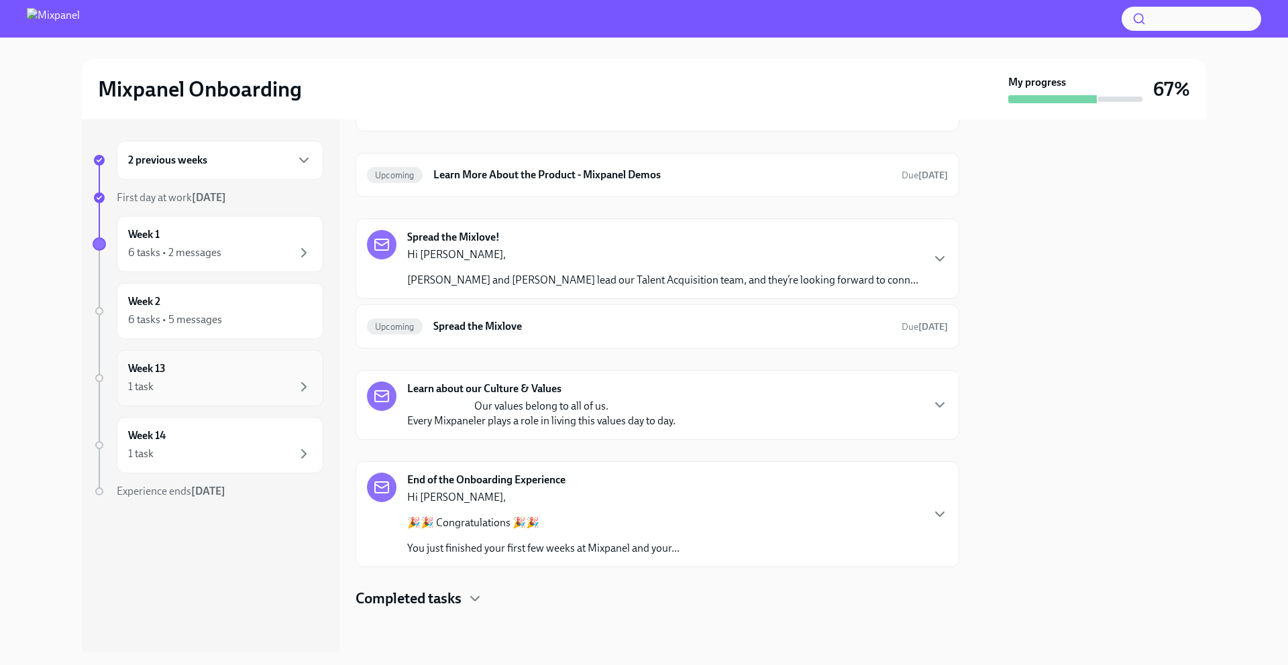
click at [287, 379] on div "1 task" at bounding box center [220, 387] width 184 height 16
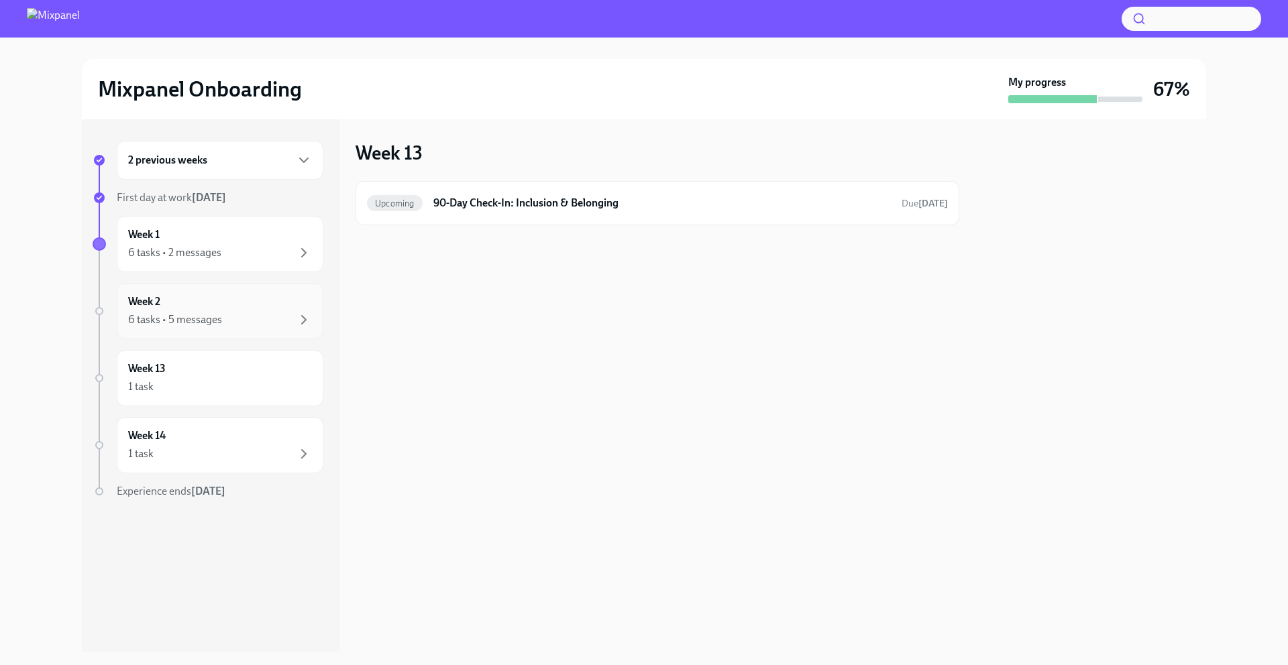
click at [292, 321] on div "6 tasks • 5 messages" at bounding box center [220, 320] width 184 height 16
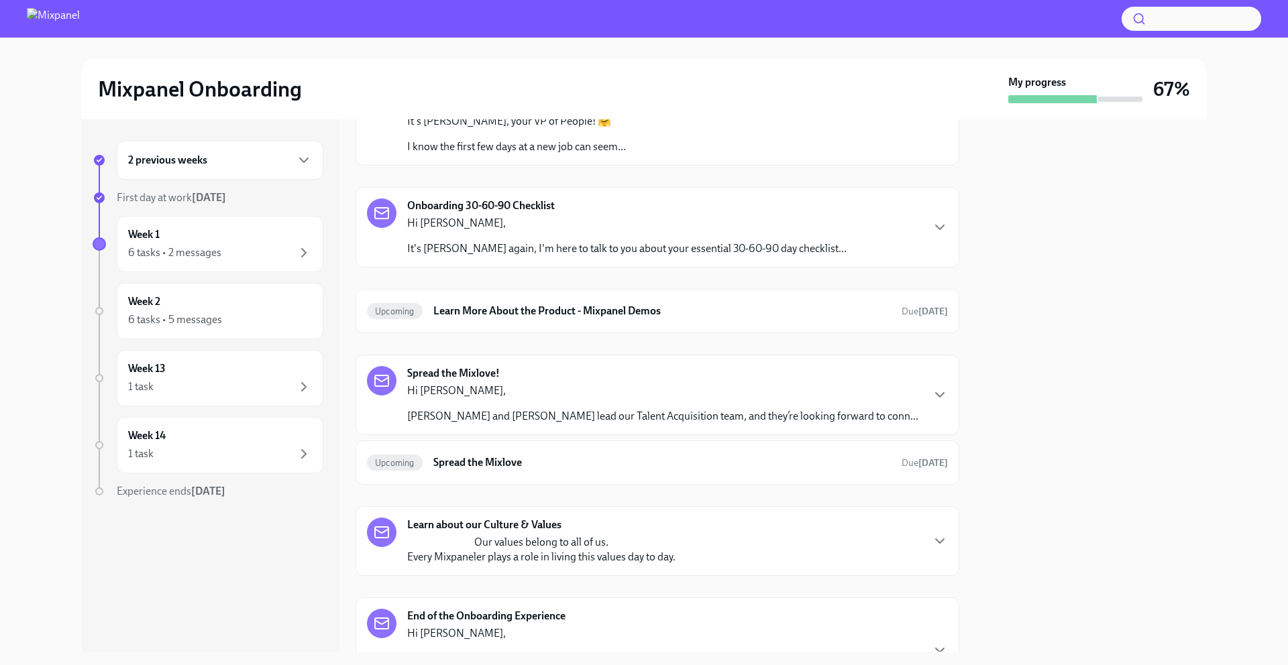
scroll to position [187, 0]
